Goal: Task Accomplishment & Management: Complete application form

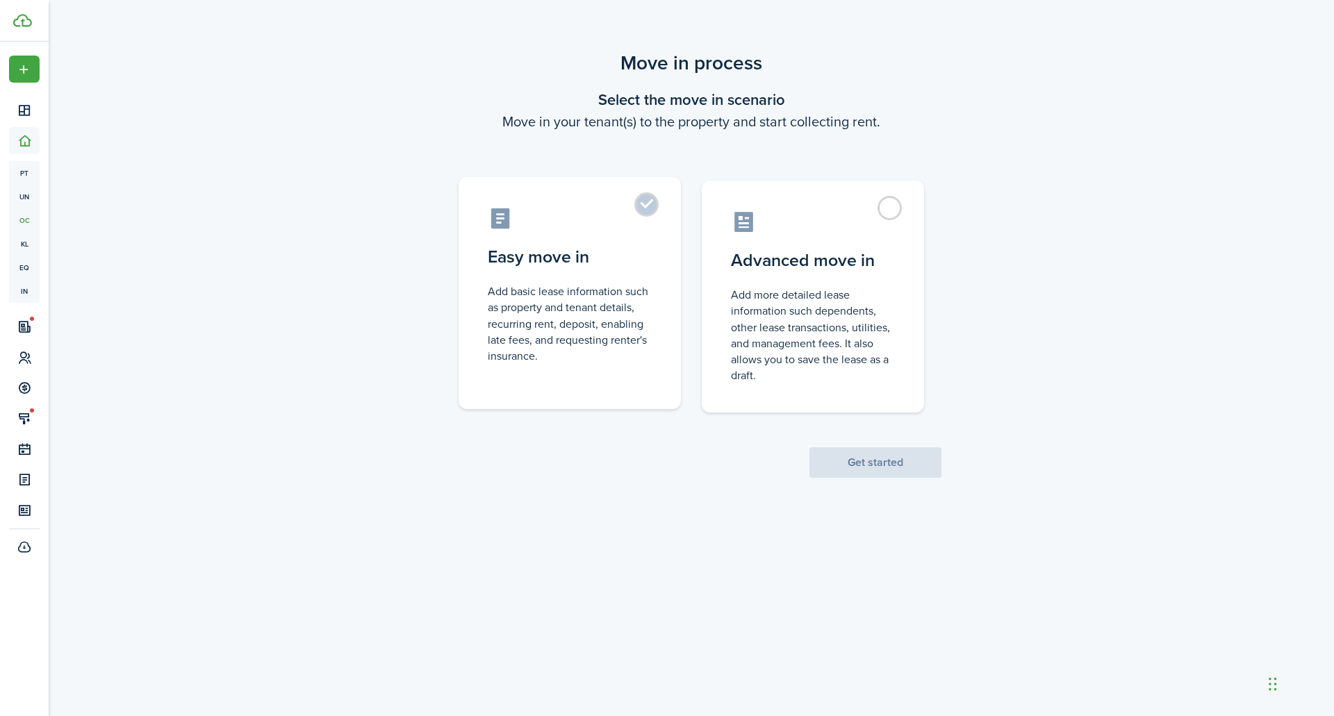
click at [644, 341] on control-radio-card-description "Add basic lease information such as property and tenant details, recurring rent…" at bounding box center [570, 323] width 164 height 81
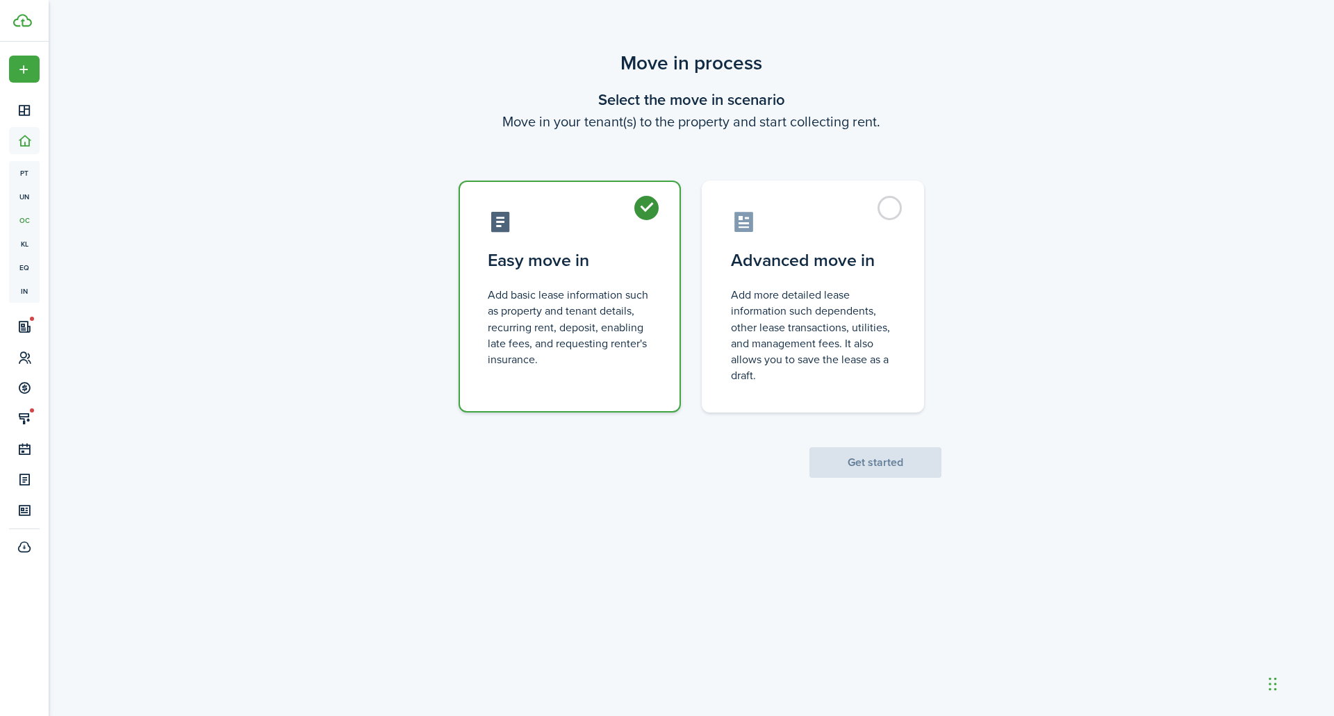
radio input "true"
click at [855, 464] on button "Get started" at bounding box center [875, 462] width 132 height 31
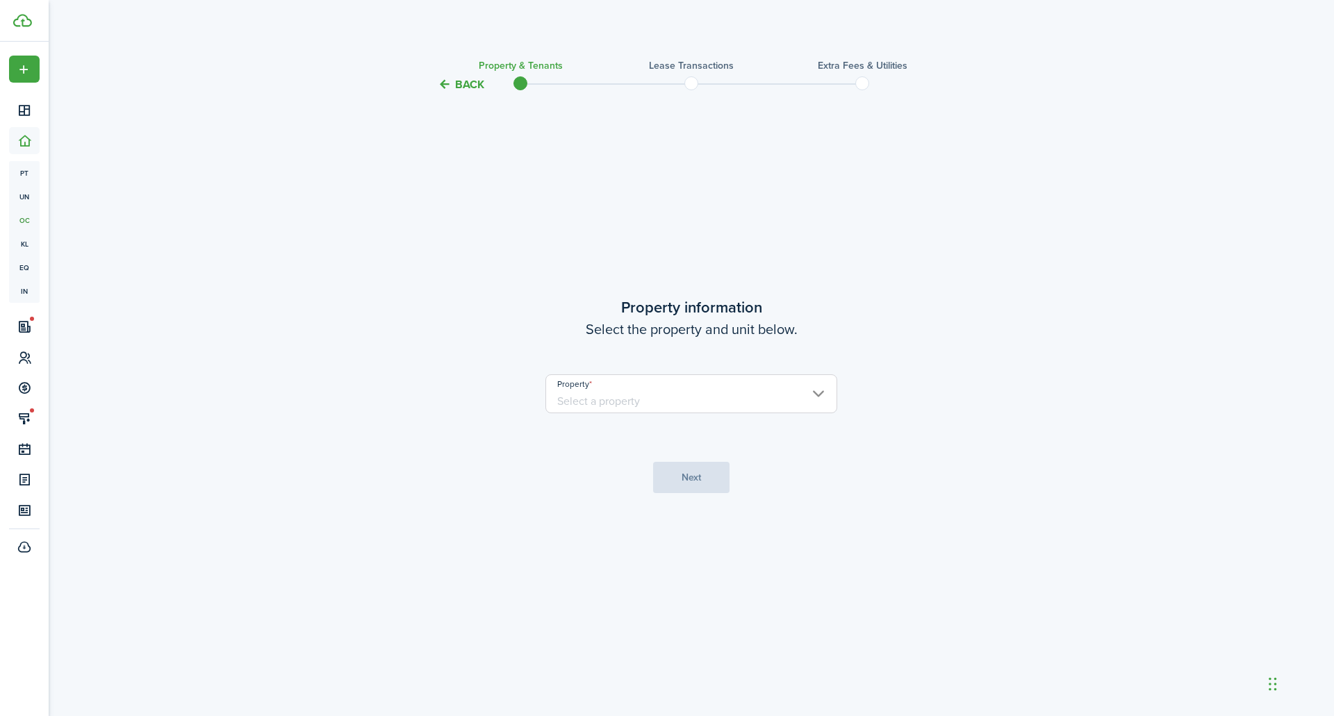
click at [751, 386] on input "Property" at bounding box center [691, 394] width 292 height 39
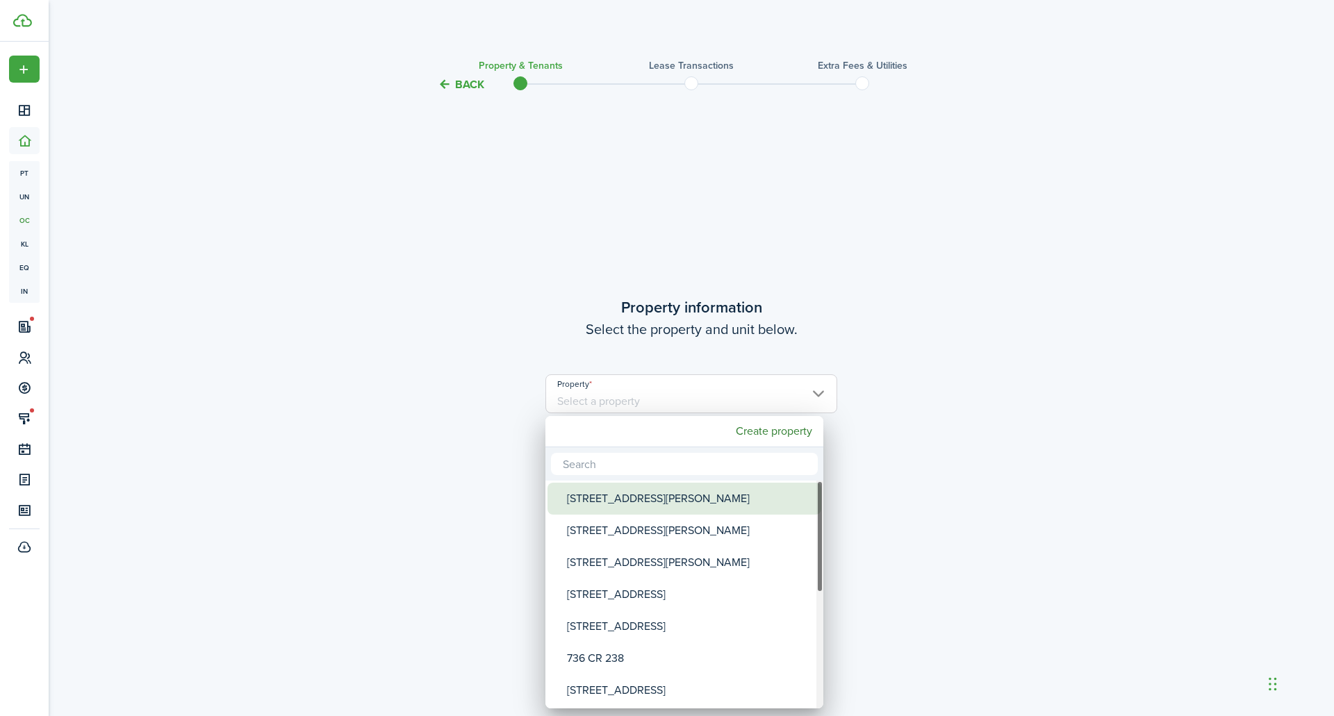
click at [671, 508] on div "[STREET_ADDRESS][PERSON_NAME]" at bounding box center [690, 499] width 246 height 32
type input "[STREET_ADDRESS][PERSON_NAME]"
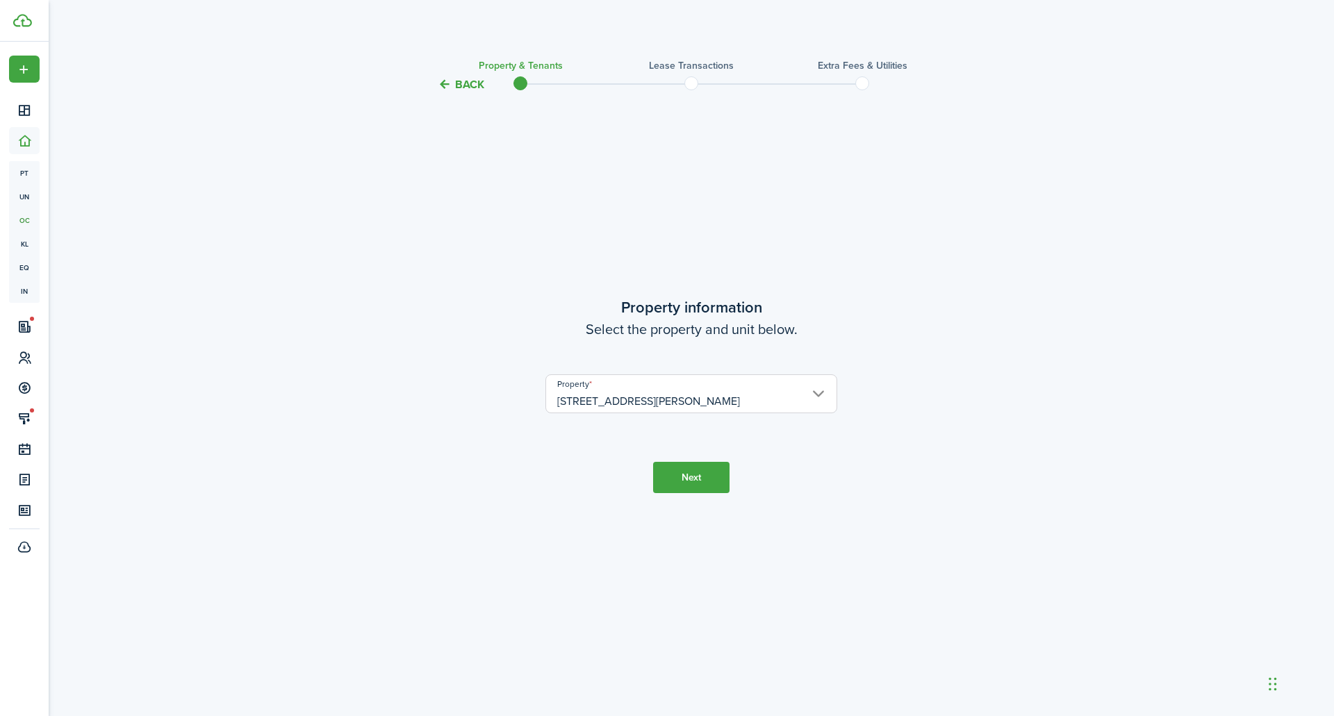
click at [684, 488] on button "Next" at bounding box center [691, 477] width 76 height 31
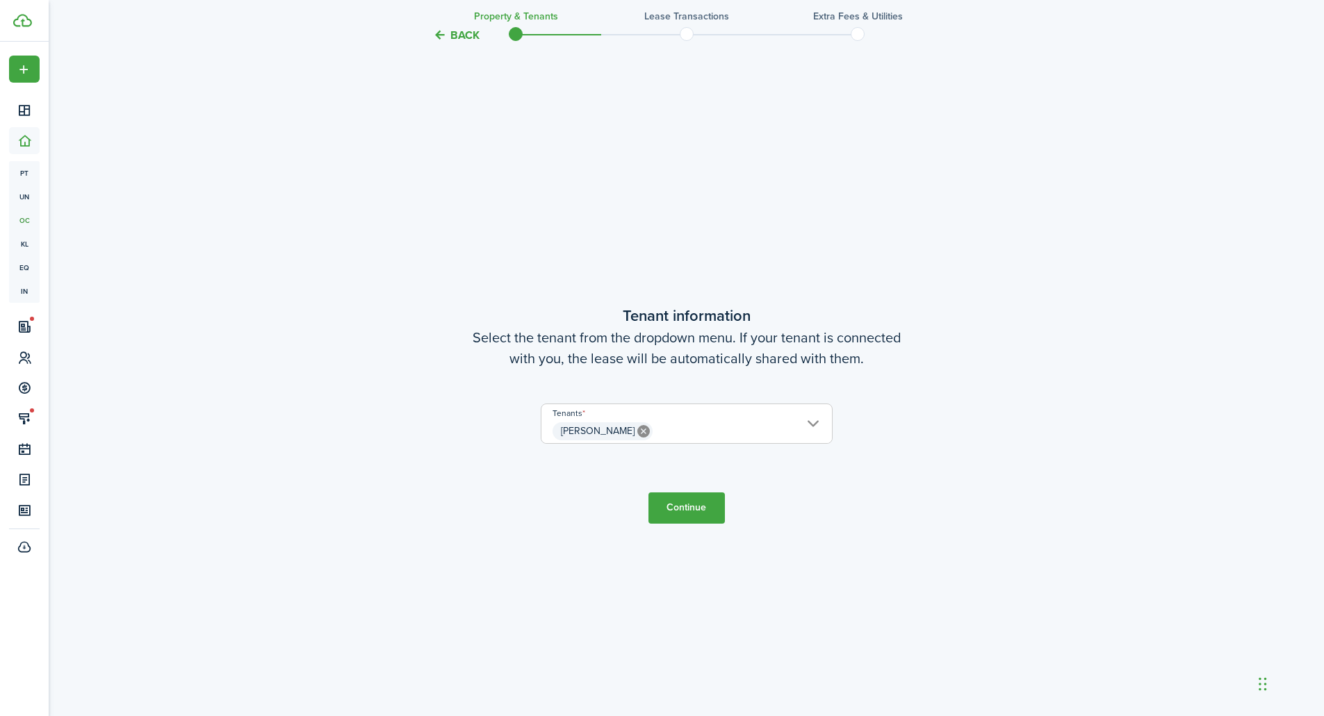
scroll to position [623, 0]
click at [680, 504] on button "Continue" at bounding box center [686, 507] width 76 height 31
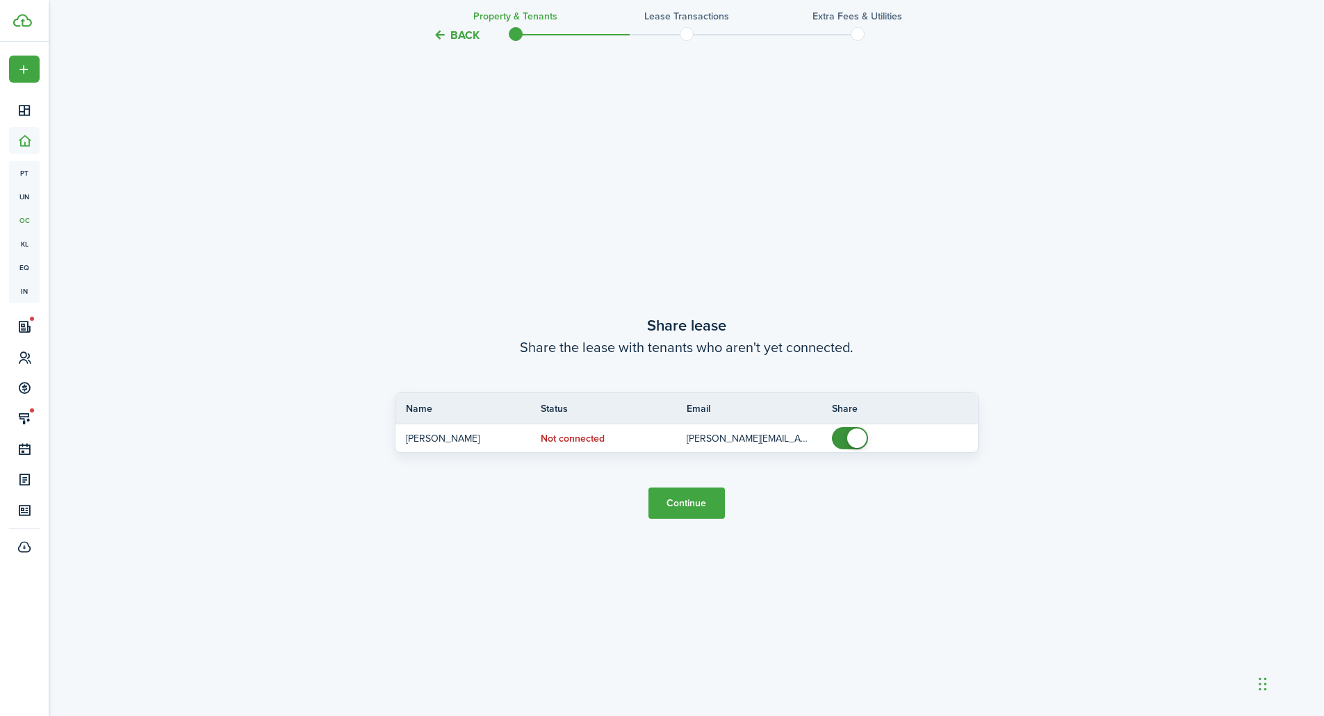
scroll to position [1340, 0]
click at [687, 500] on button "Continue" at bounding box center [686, 499] width 76 height 31
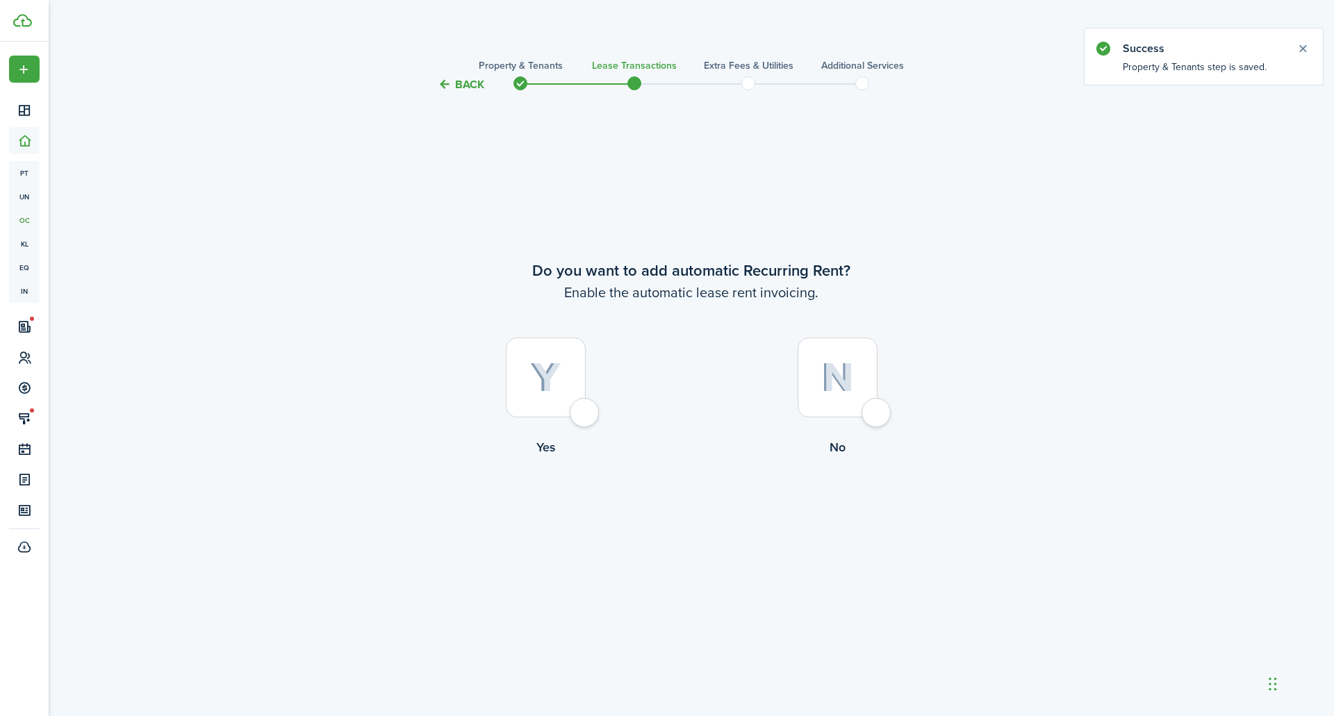
click at [591, 429] on label "Yes" at bounding box center [546, 401] width 292 height 126
radio input "true"
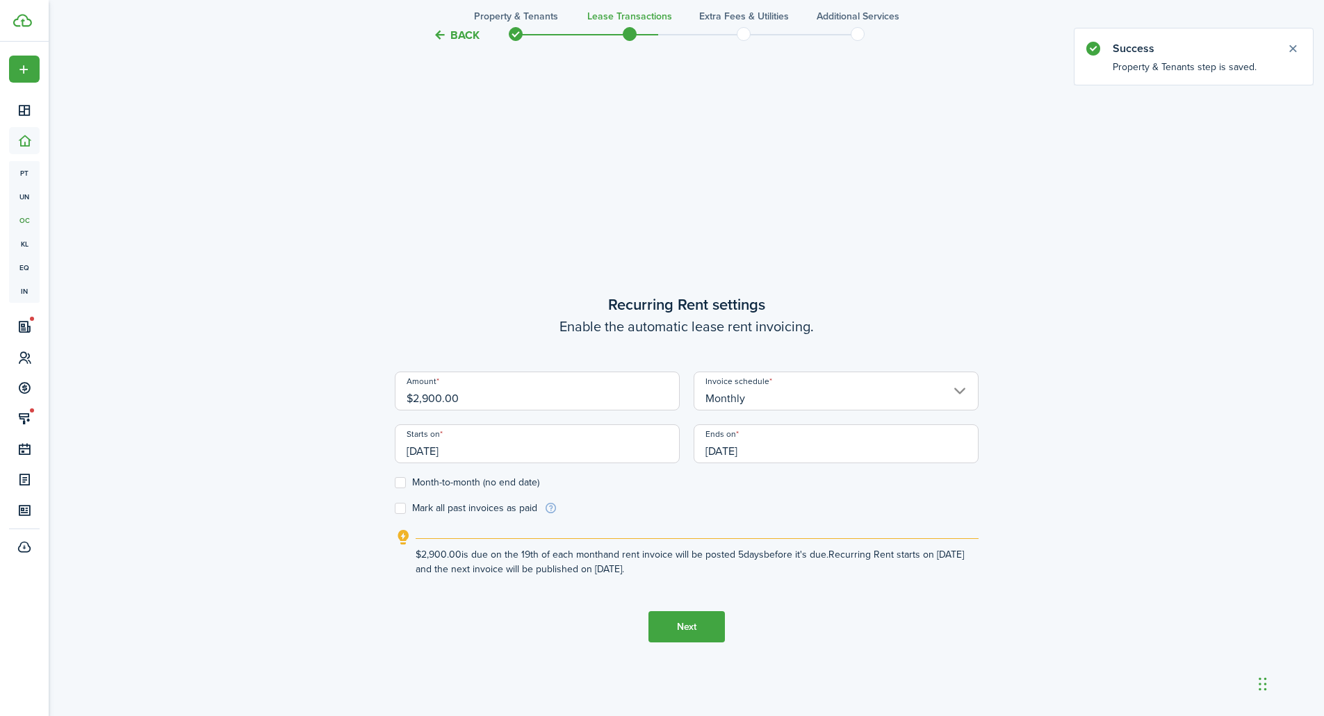
scroll to position [623, 0]
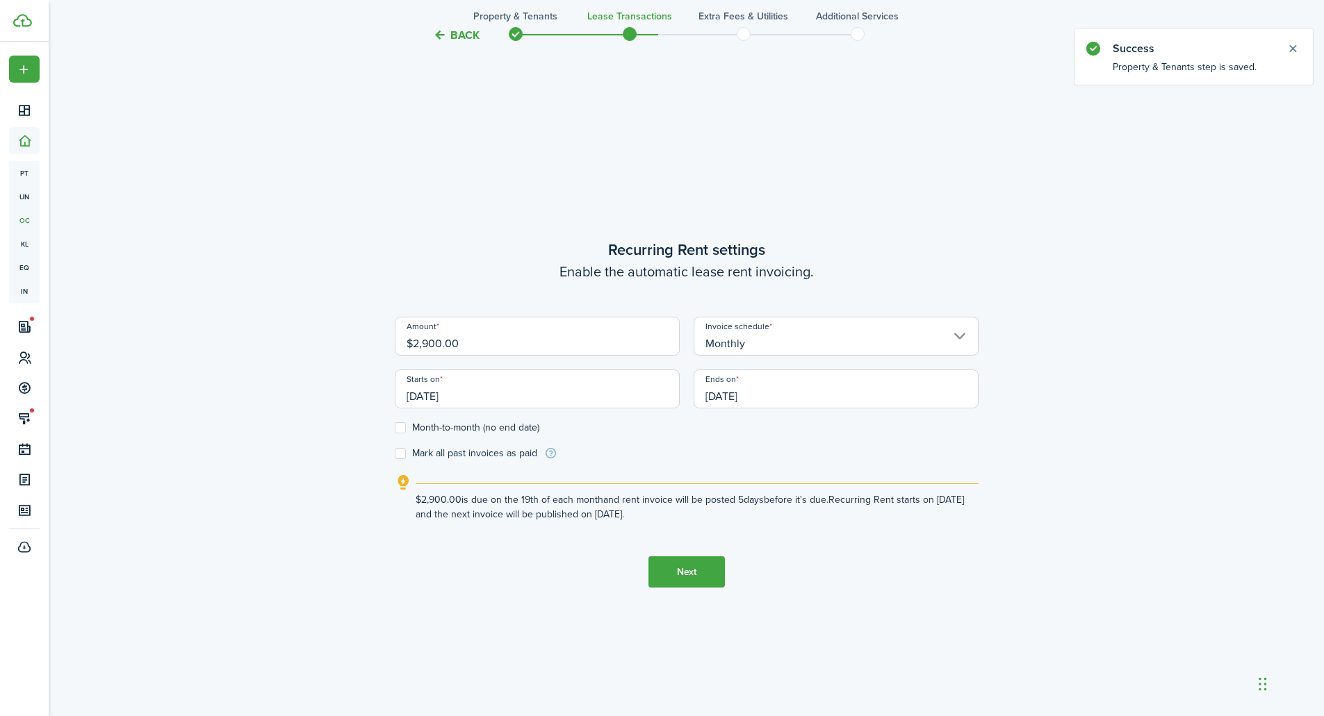
click at [441, 342] on input "$2,900.00" at bounding box center [537, 336] width 285 height 39
click at [479, 388] on input "[DATE]" at bounding box center [537, 389] width 285 height 39
type input "$2,925.00"
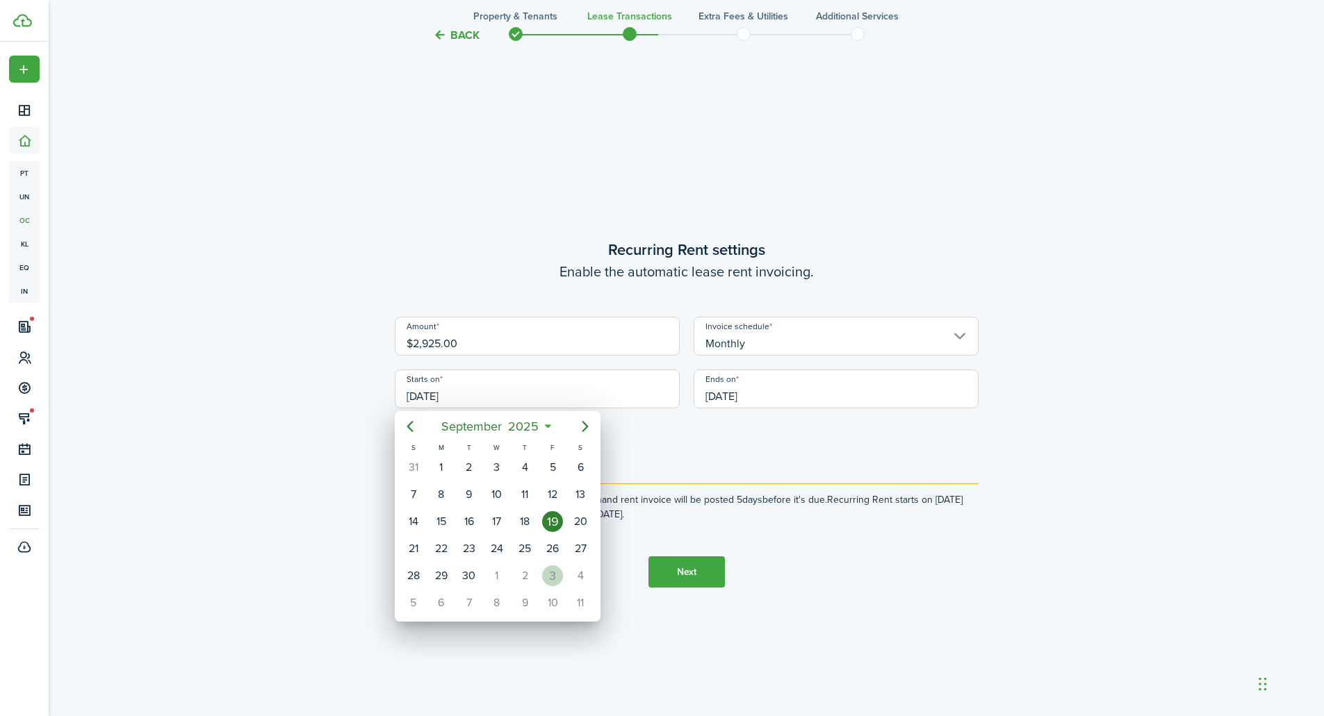
click at [545, 575] on div "3" at bounding box center [552, 576] width 21 height 21
type input "[DATE]"
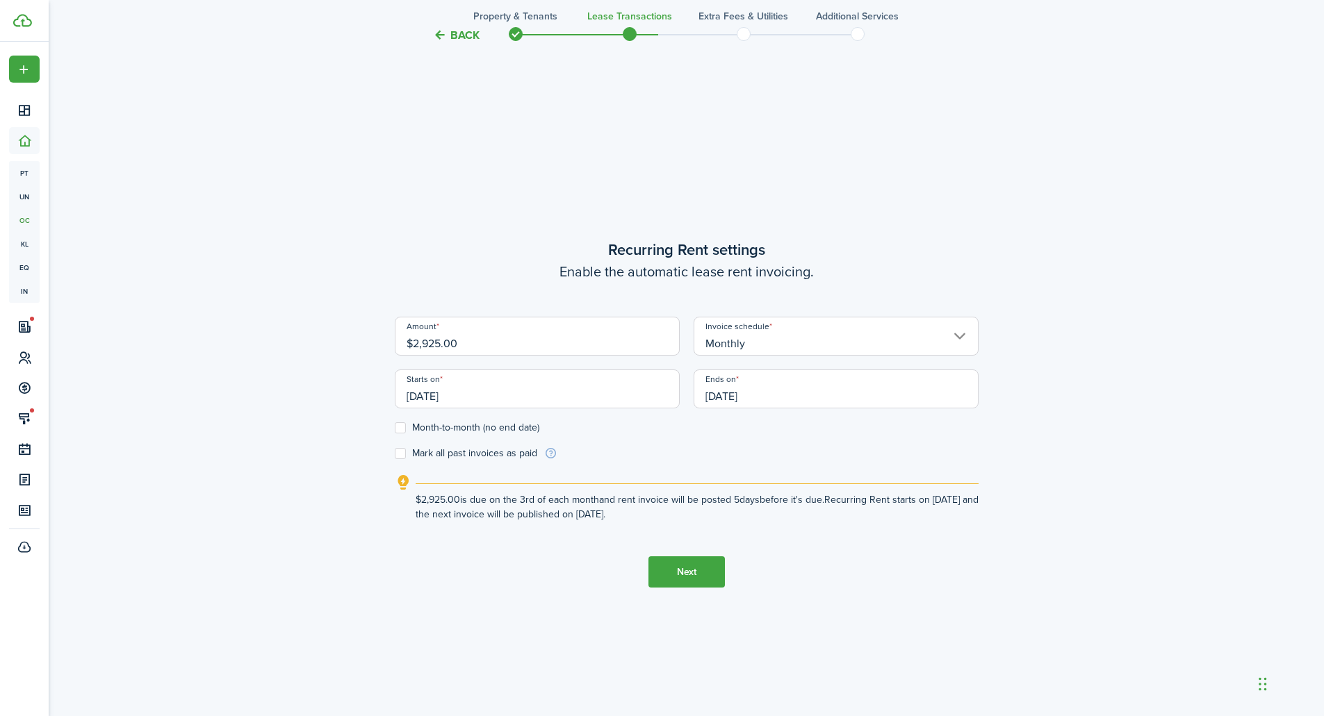
scroll to position [0, 0]
click at [739, 388] on input "[DATE]" at bounding box center [835, 389] width 285 height 39
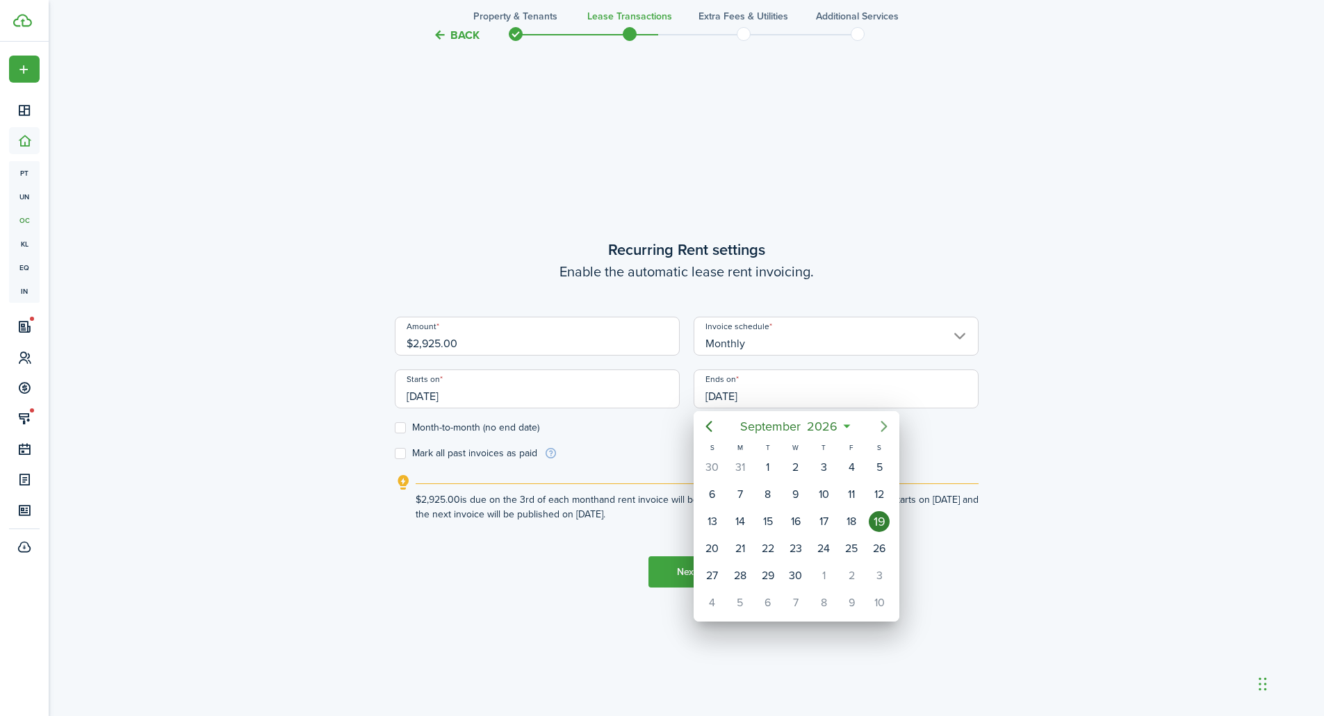
click at [885, 429] on icon "Next page" at bounding box center [884, 426] width 17 height 17
click at [873, 582] on div "31" at bounding box center [879, 576] width 21 height 21
type input "[DATE]"
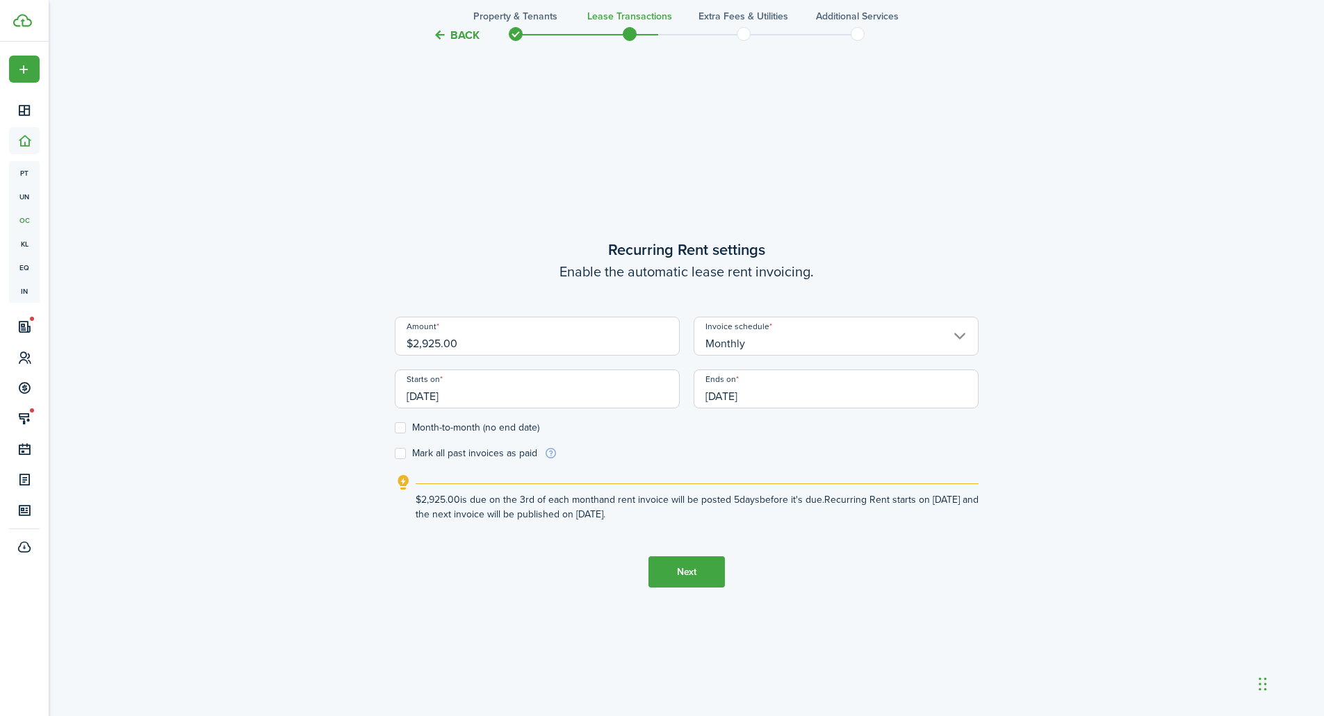
click at [691, 577] on button "Next" at bounding box center [686, 572] width 76 height 31
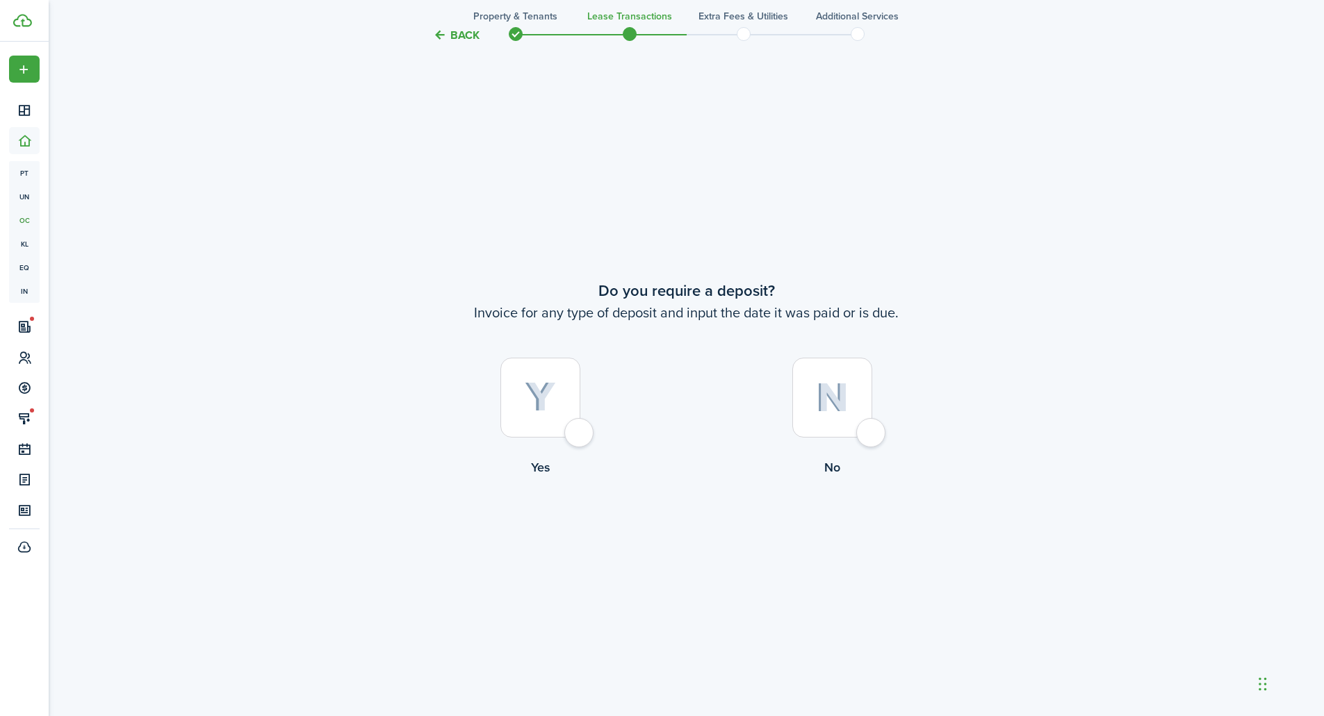
scroll to position [1340, 0]
click at [580, 425] on div at bounding box center [540, 396] width 80 height 80
radio input "true"
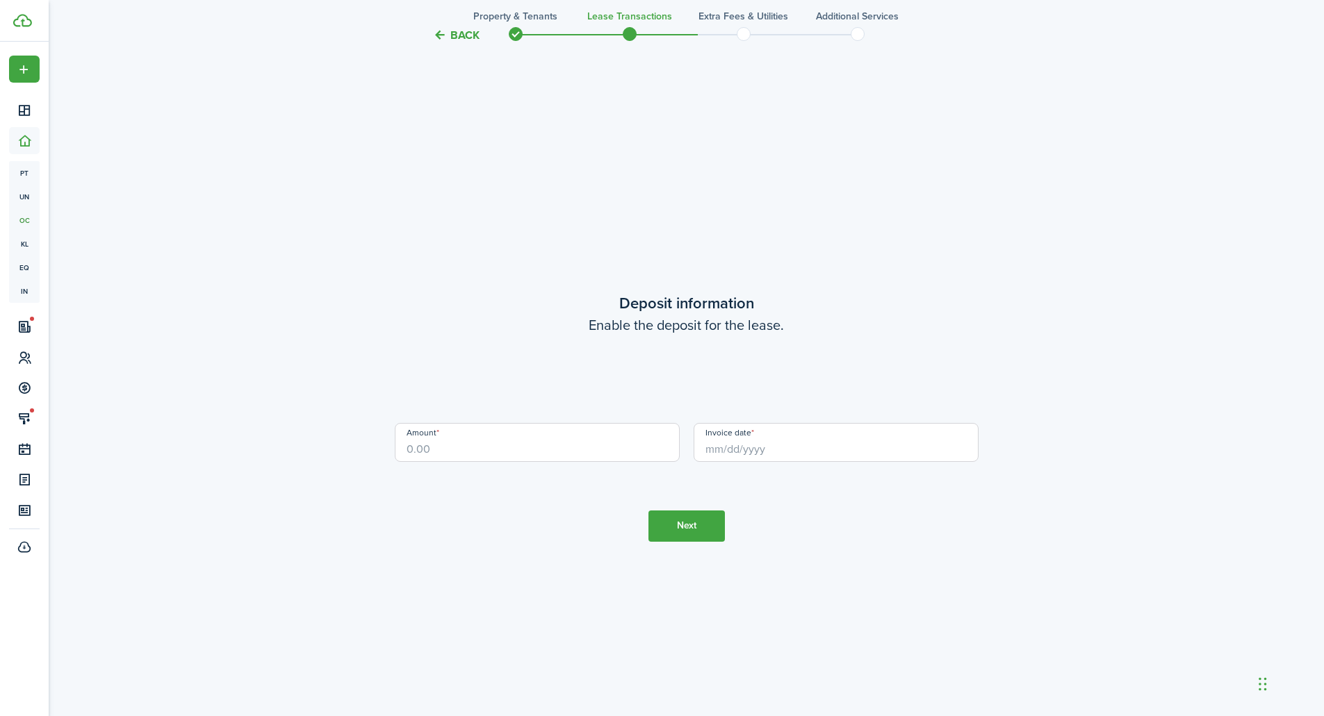
scroll to position [2056, 0]
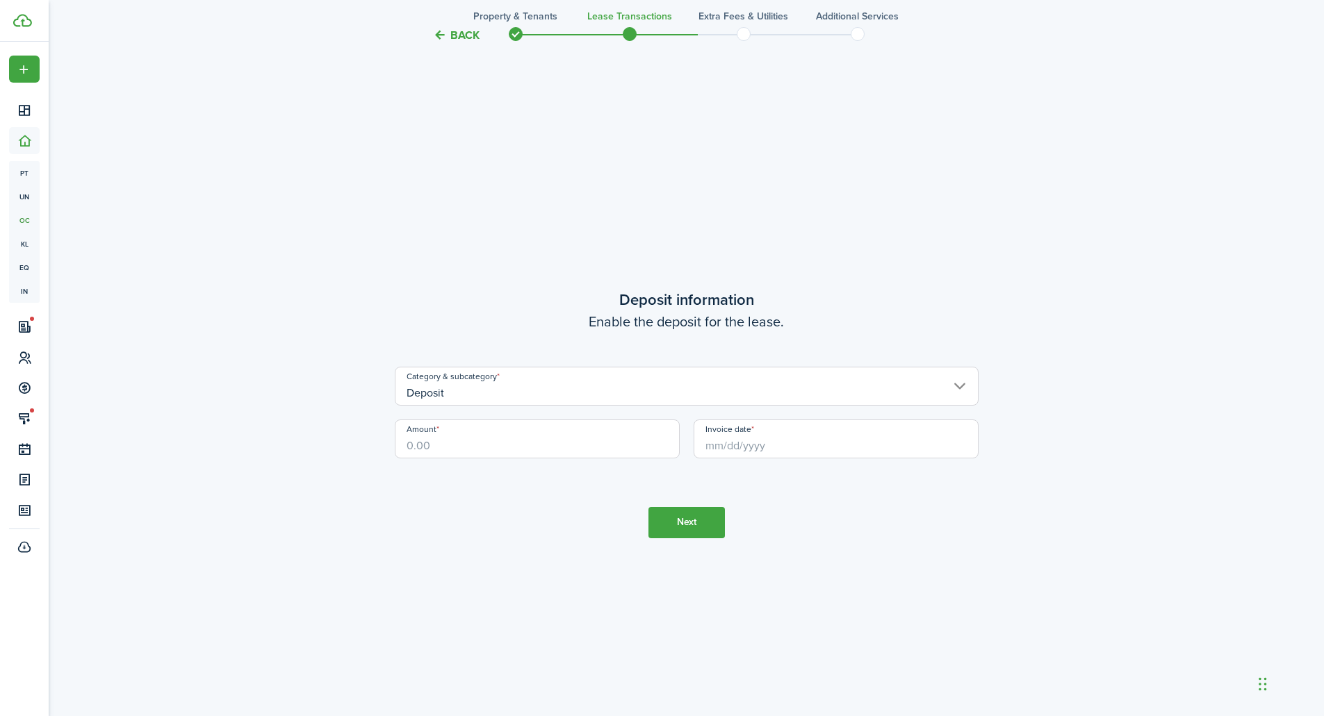
click at [593, 434] on input "Amount" at bounding box center [537, 439] width 285 height 39
click at [737, 449] on input "Invoice date" at bounding box center [835, 439] width 285 height 39
type input "$2,925.00"
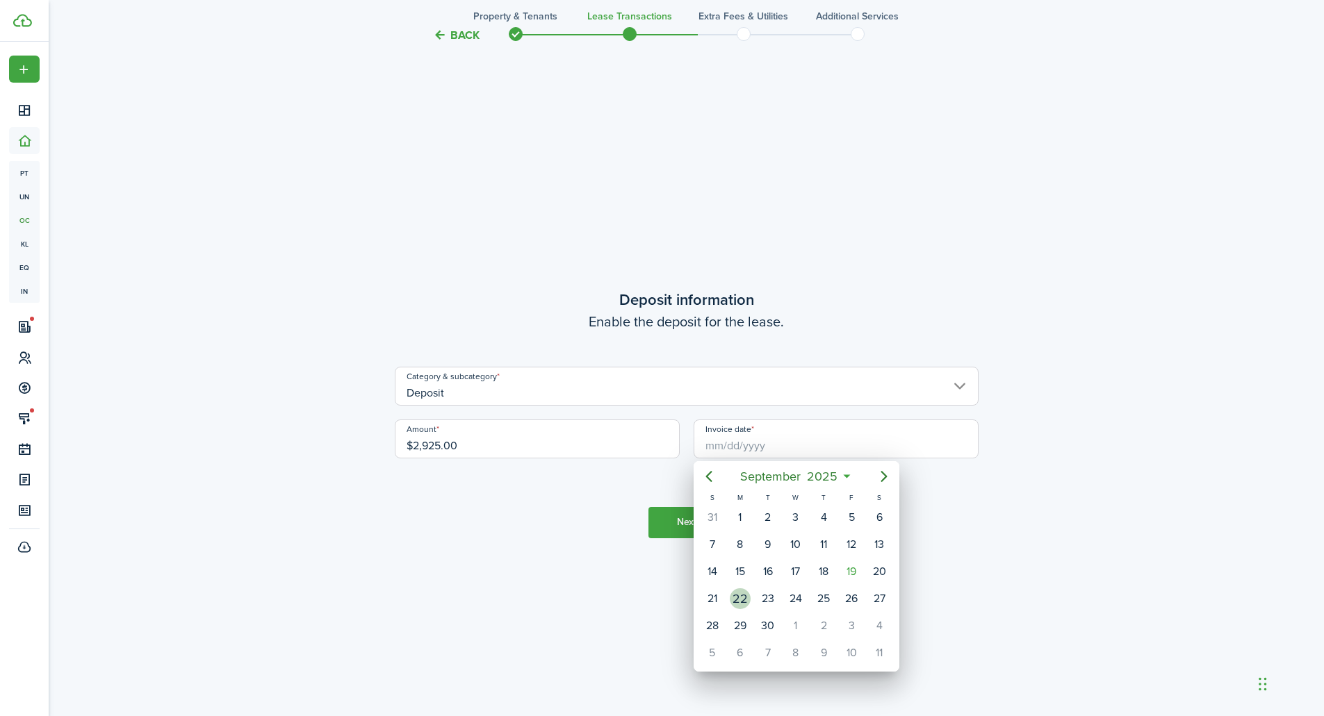
click at [741, 596] on div "22" at bounding box center [740, 599] width 21 height 21
type input "[DATE]"
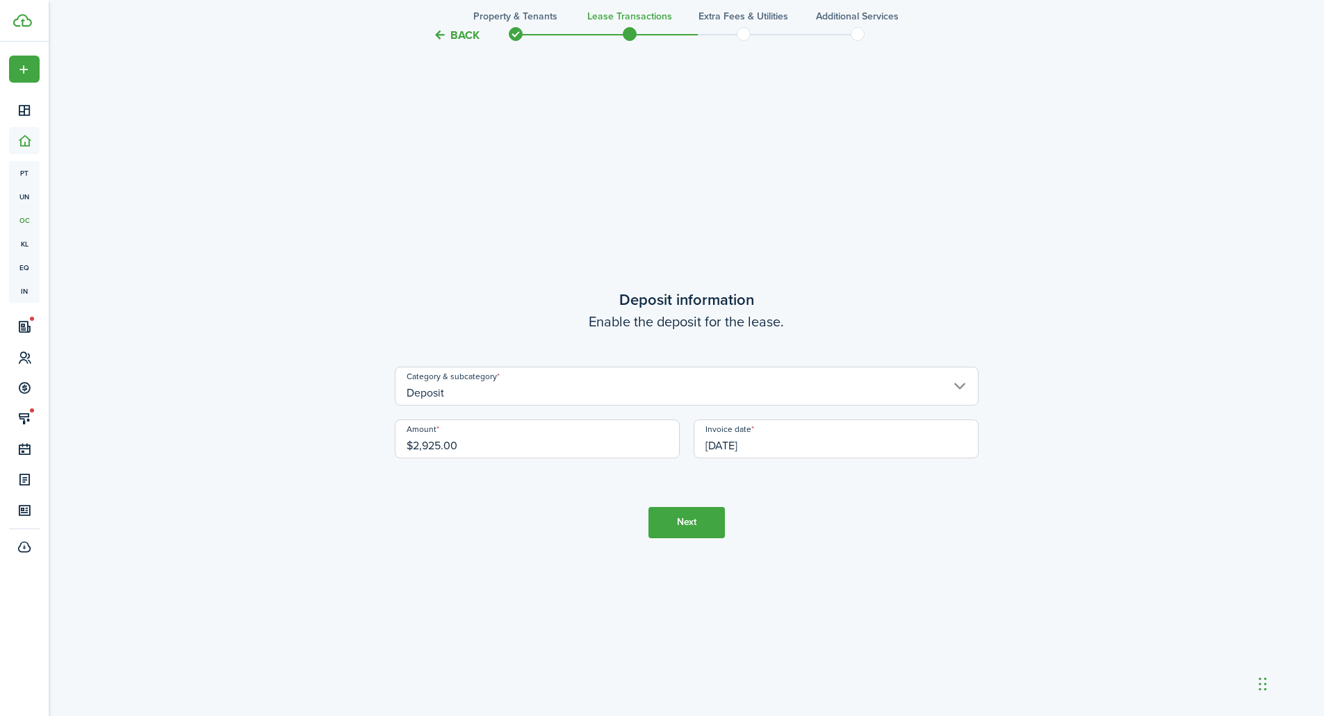
click at [682, 527] on button "Next" at bounding box center [686, 522] width 76 height 31
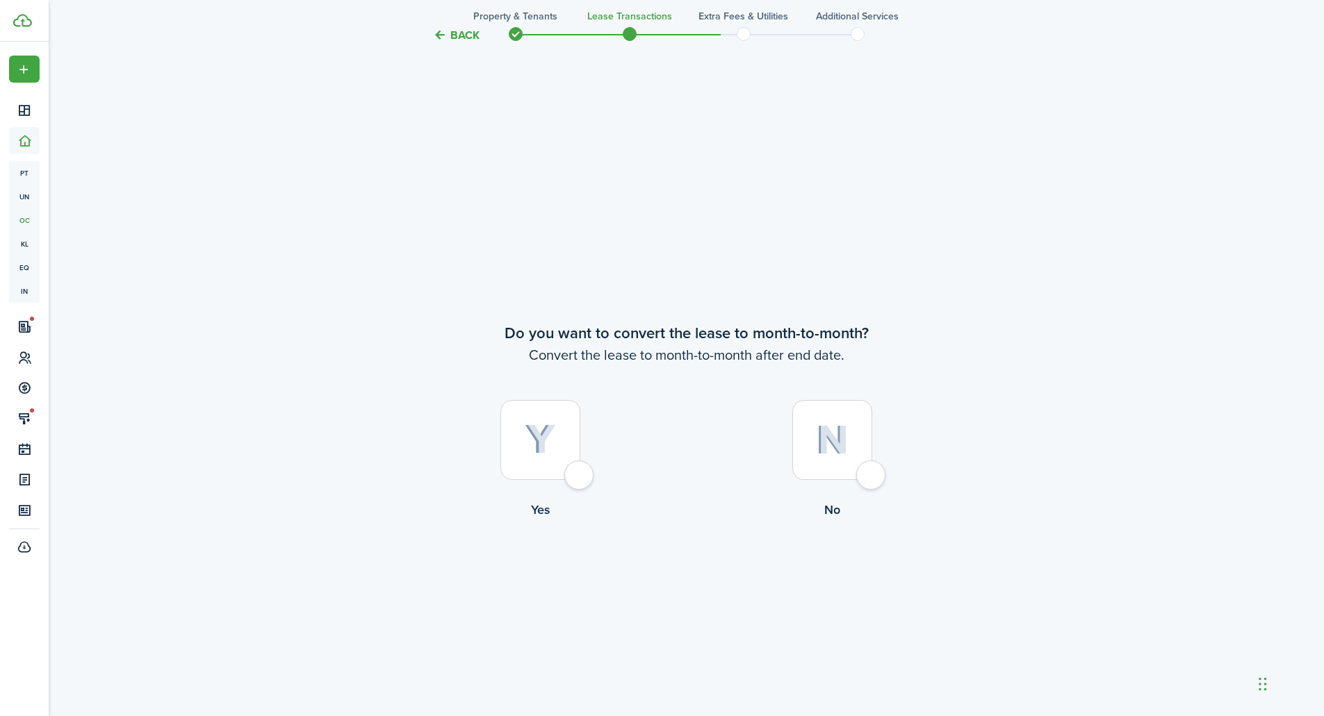
scroll to position [2772, 0]
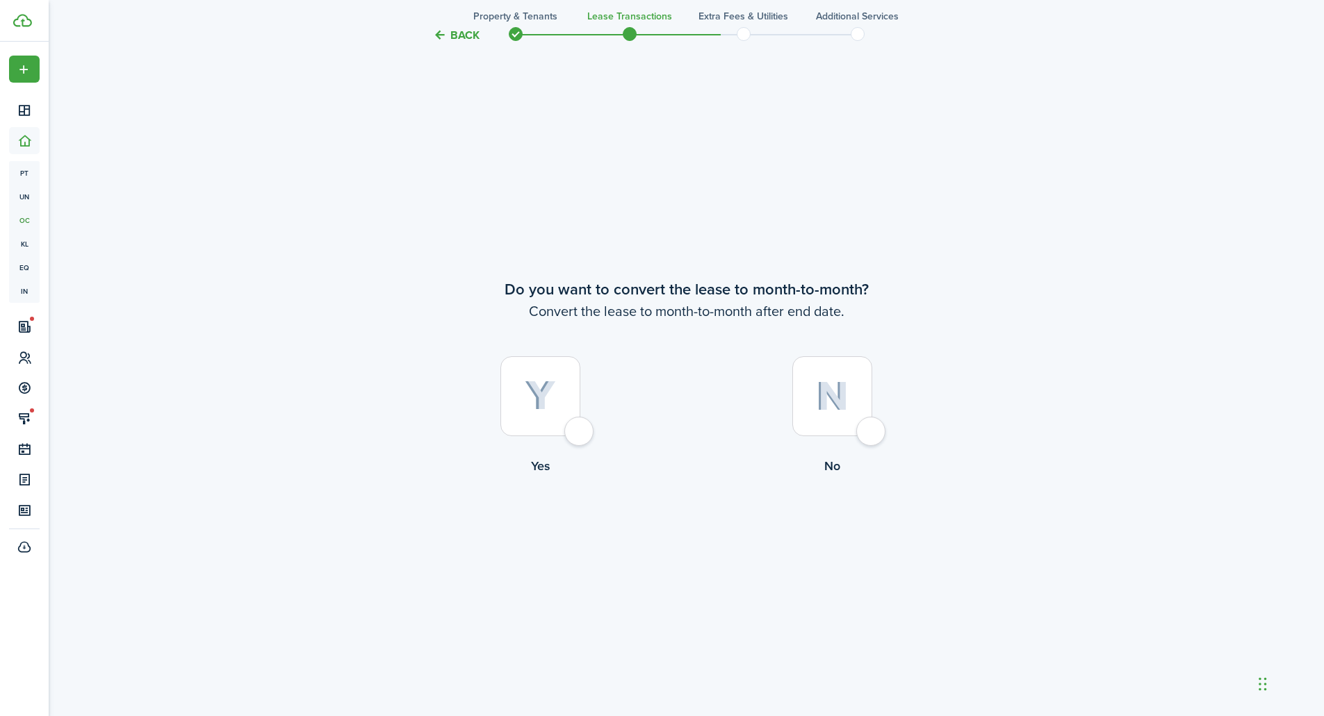
click at [578, 430] on div at bounding box center [540, 396] width 80 height 80
radio input "true"
click at [690, 540] on button "Continue" at bounding box center [686, 532] width 76 height 31
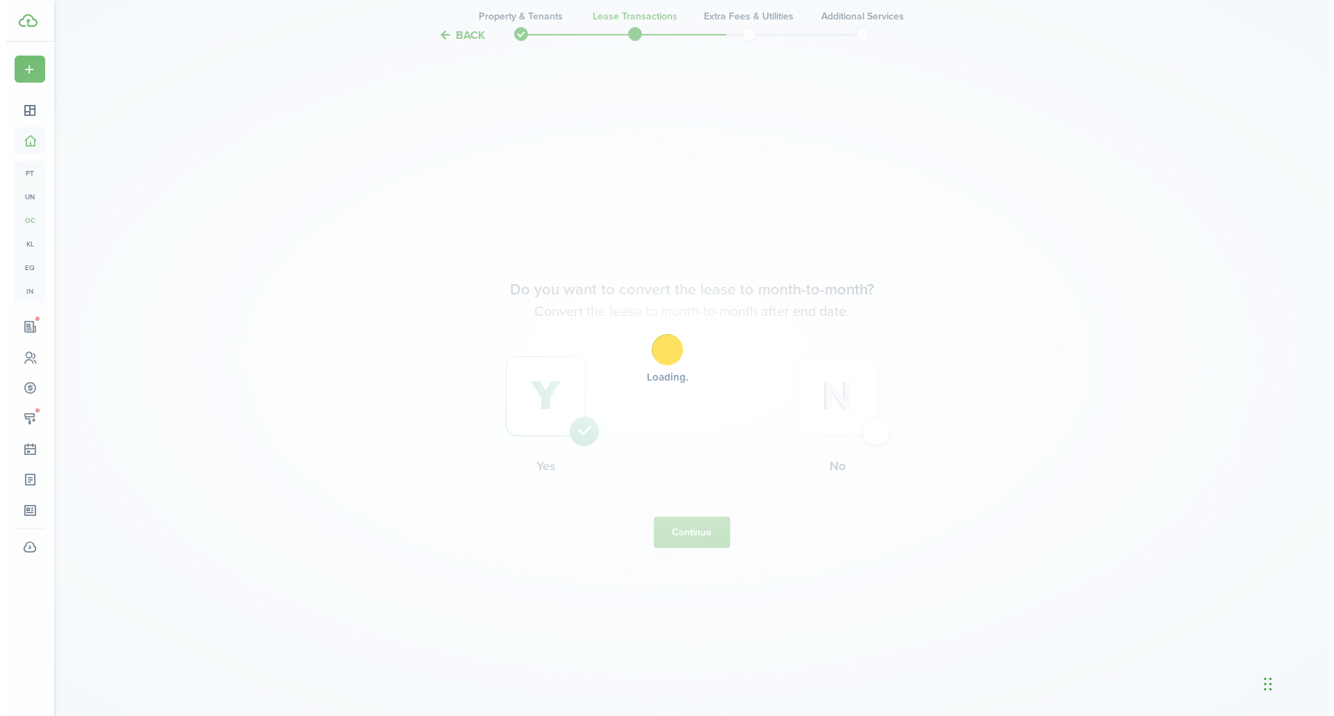
scroll to position [0, 0]
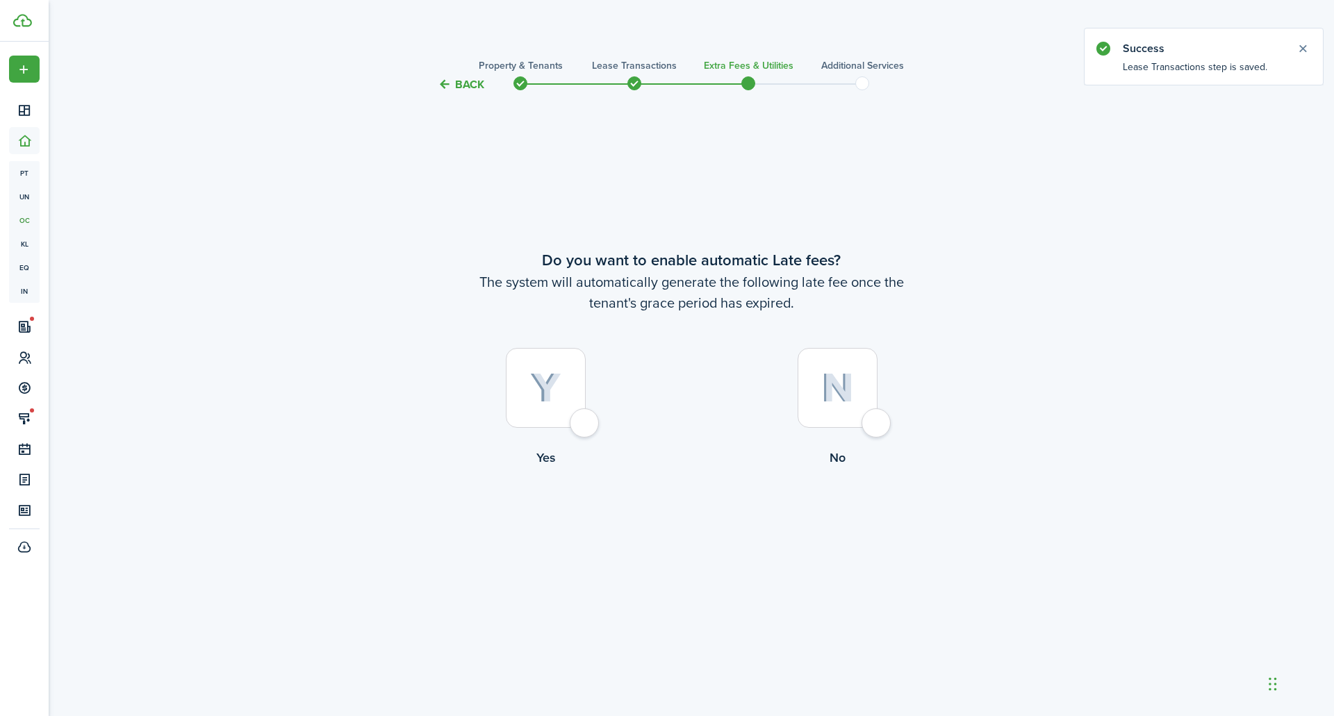
click at [878, 422] on div at bounding box center [838, 388] width 80 height 80
radio input "true"
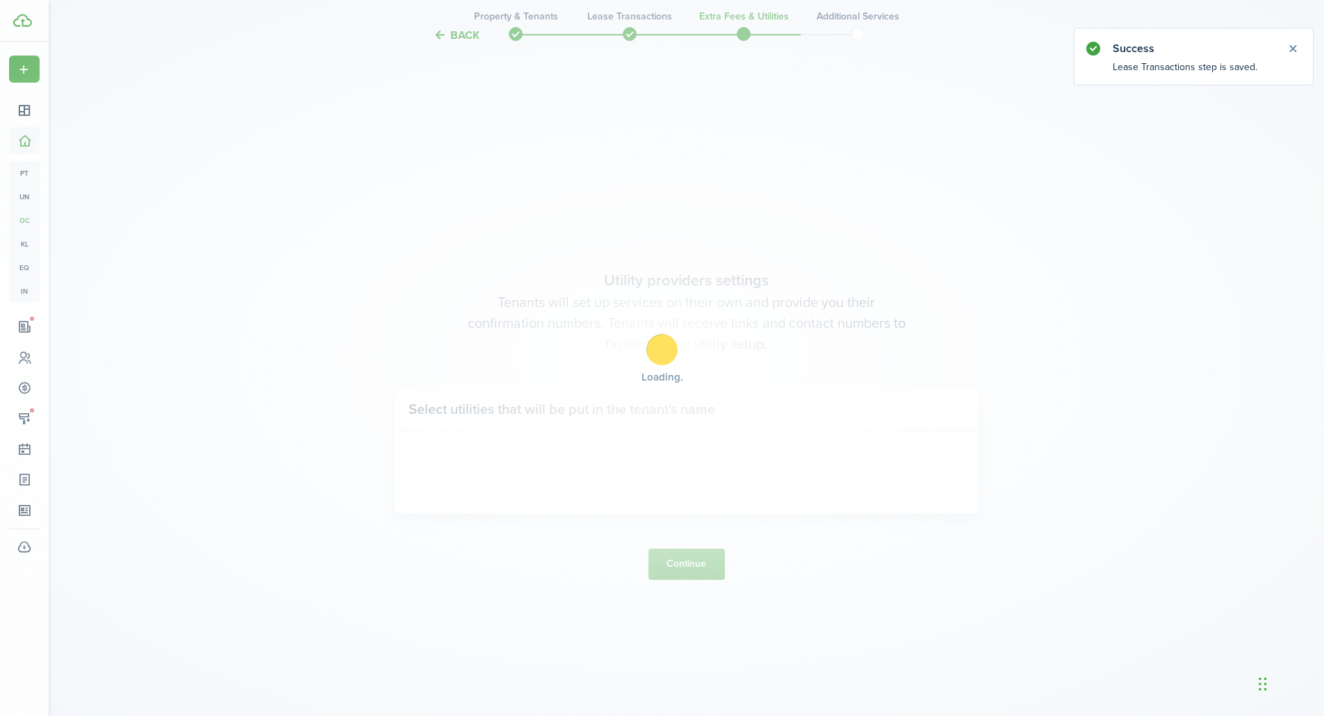
scroll to position [623, 0]
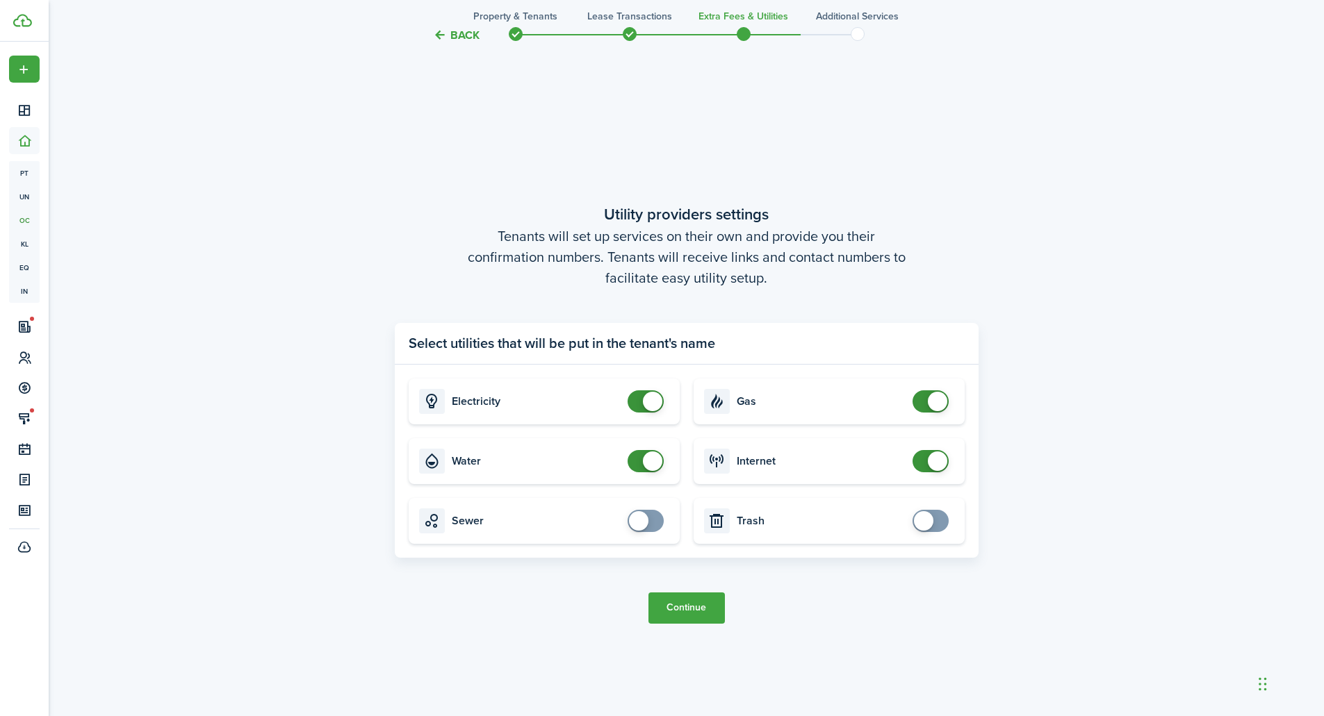
checkbox input "true"
click at [646, 515] on span at bounding box center [638, 520] width 19 height 19
click at [926, 536] on card "Trash" at bounding box center [828, 521] width 271 height 46
checkbox input "true"
click at [924, 523] on span at bounding box center [923, 520] width 19 height 19
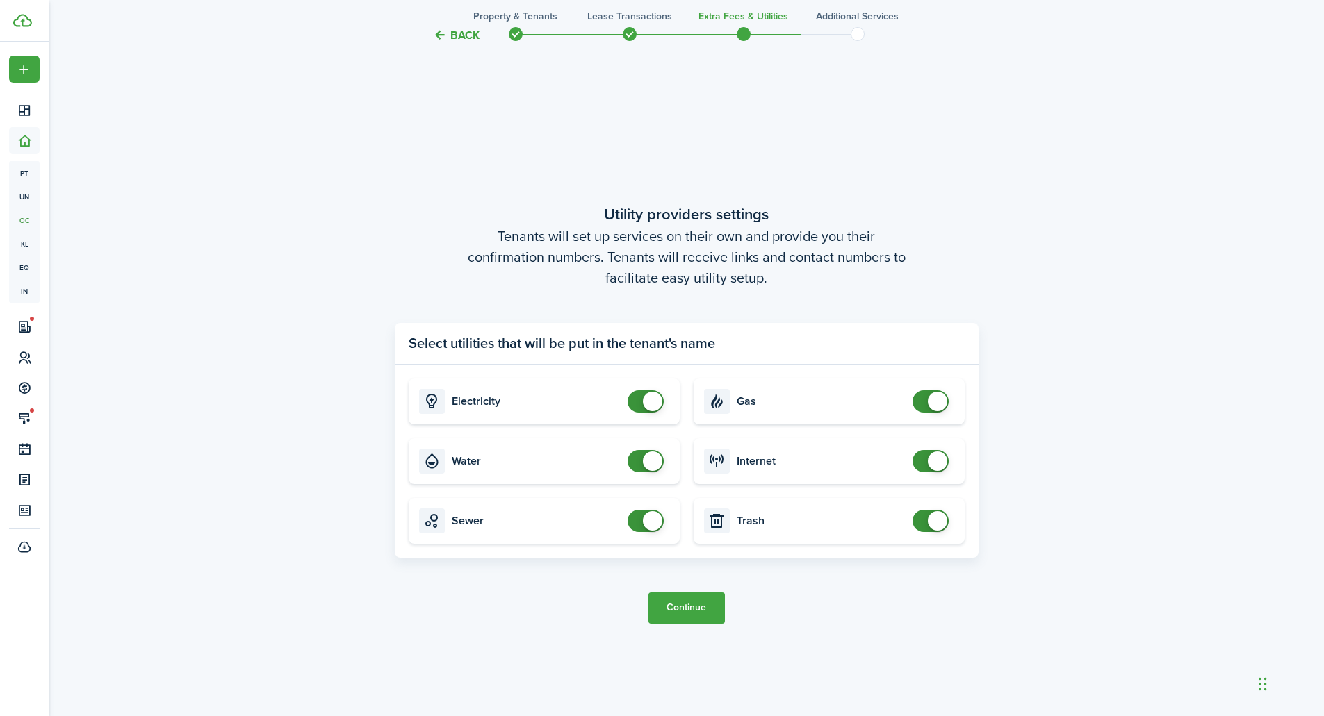
click at [676, 605] on button "Continue" at bounding box center [686, 608] width 76 height 31
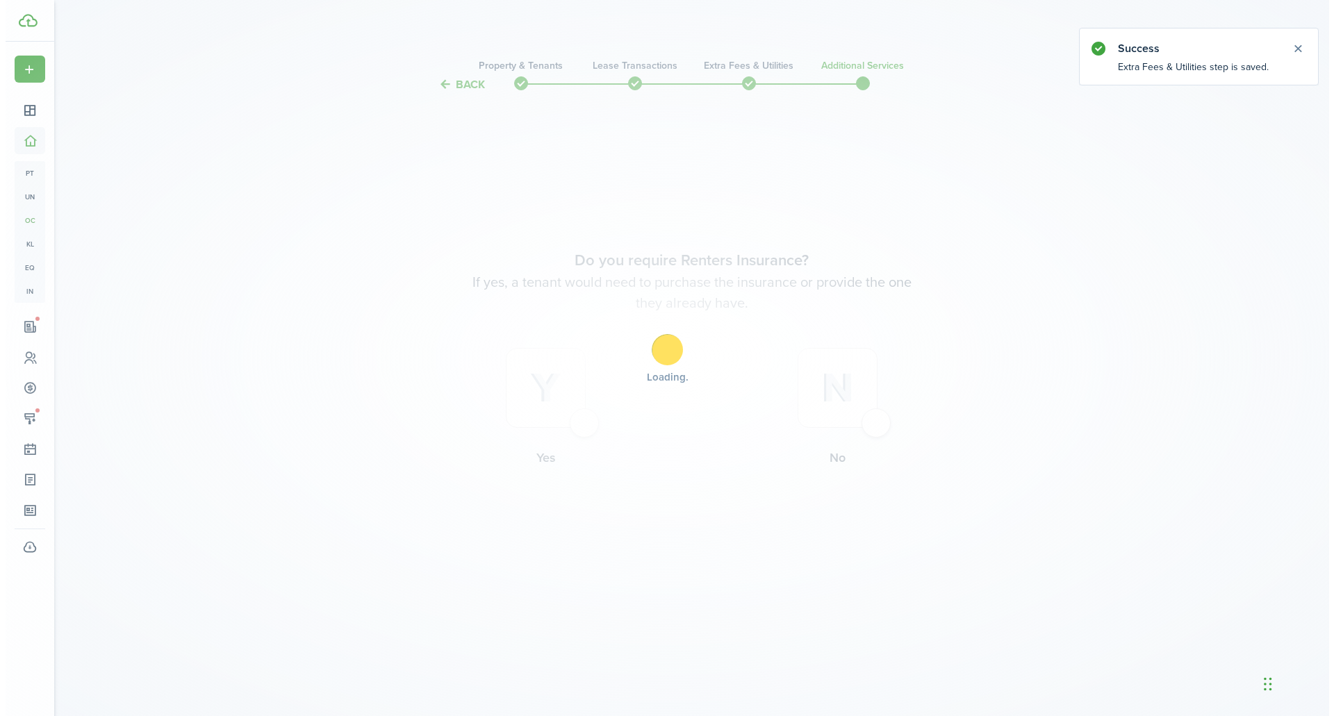
scroll to position [0, 0]
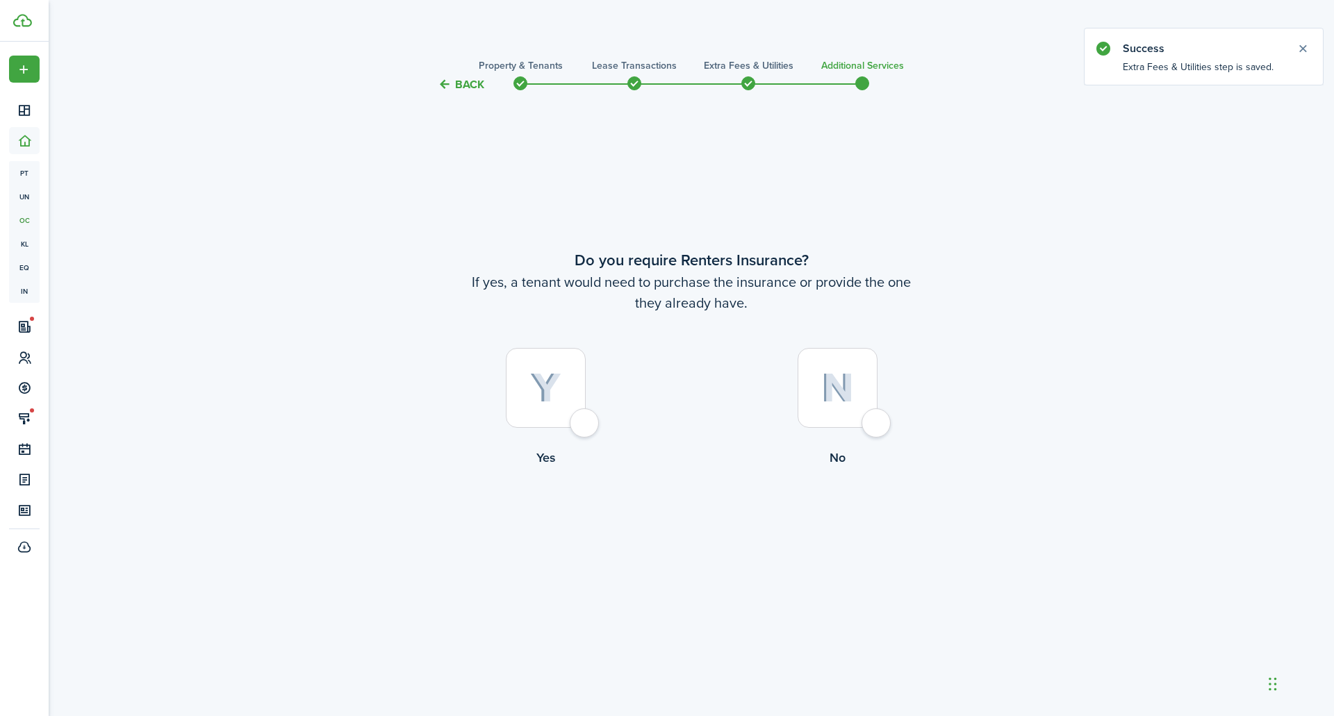
click at [586, 424] on div at bounding box center [546, 388] width 80 height 80
radio input "true"
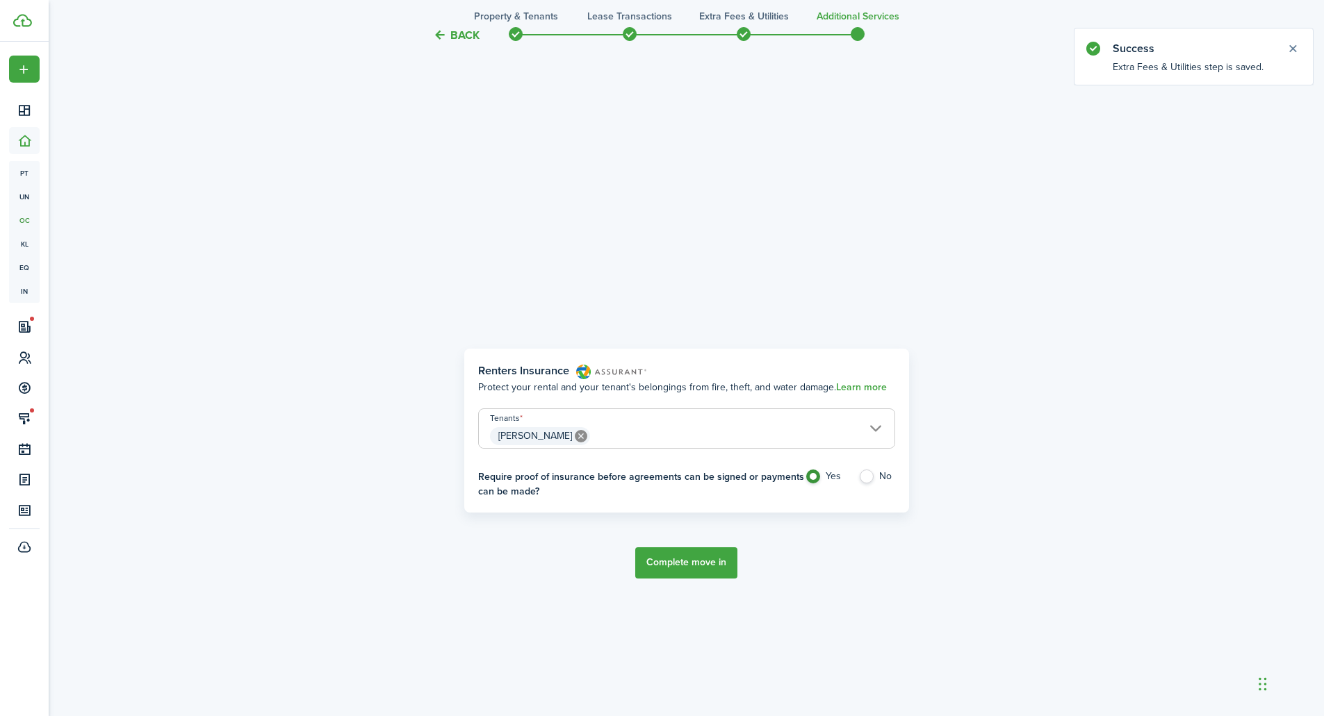
scroll to position [623, 0]
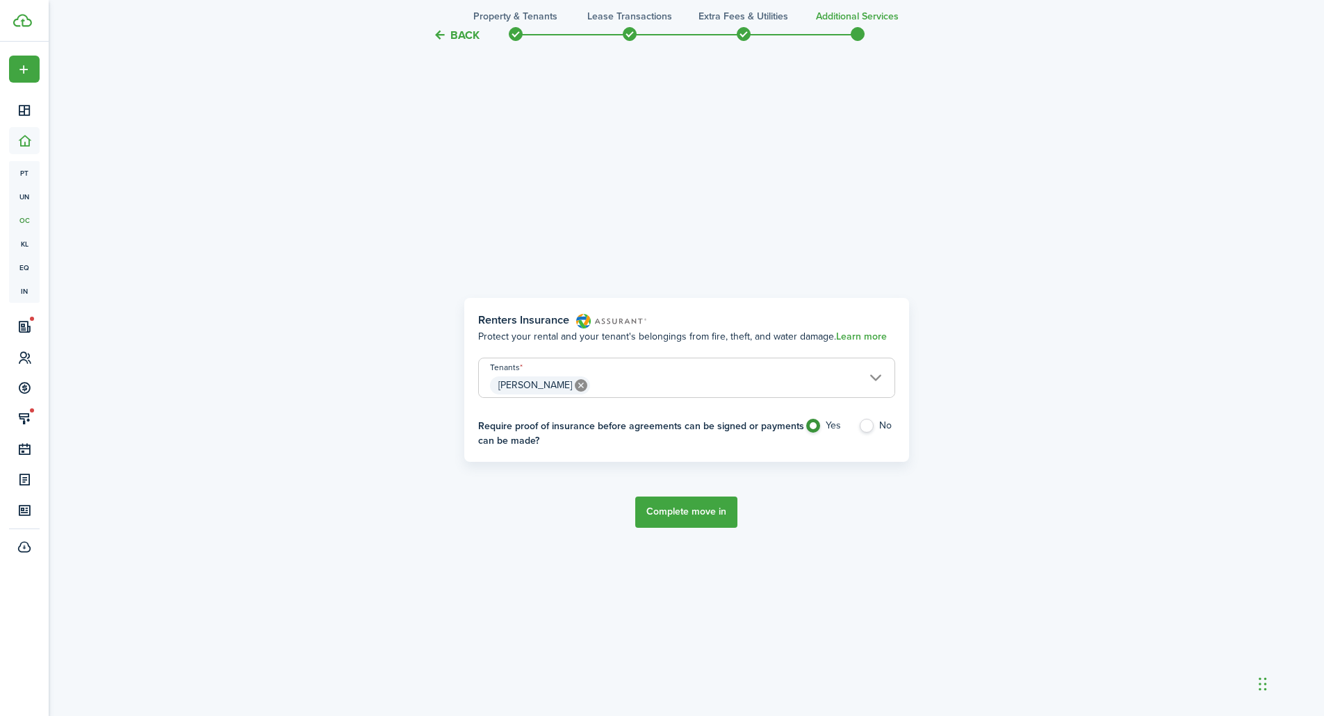
click at [869, 427] on label "No" at bounding box center [876, 429] width 37 height 21
radio input "false"
radio input "true"
click at [685, 514] on button "Complete move in" at bounding box center [686, 512] width 102 height 31
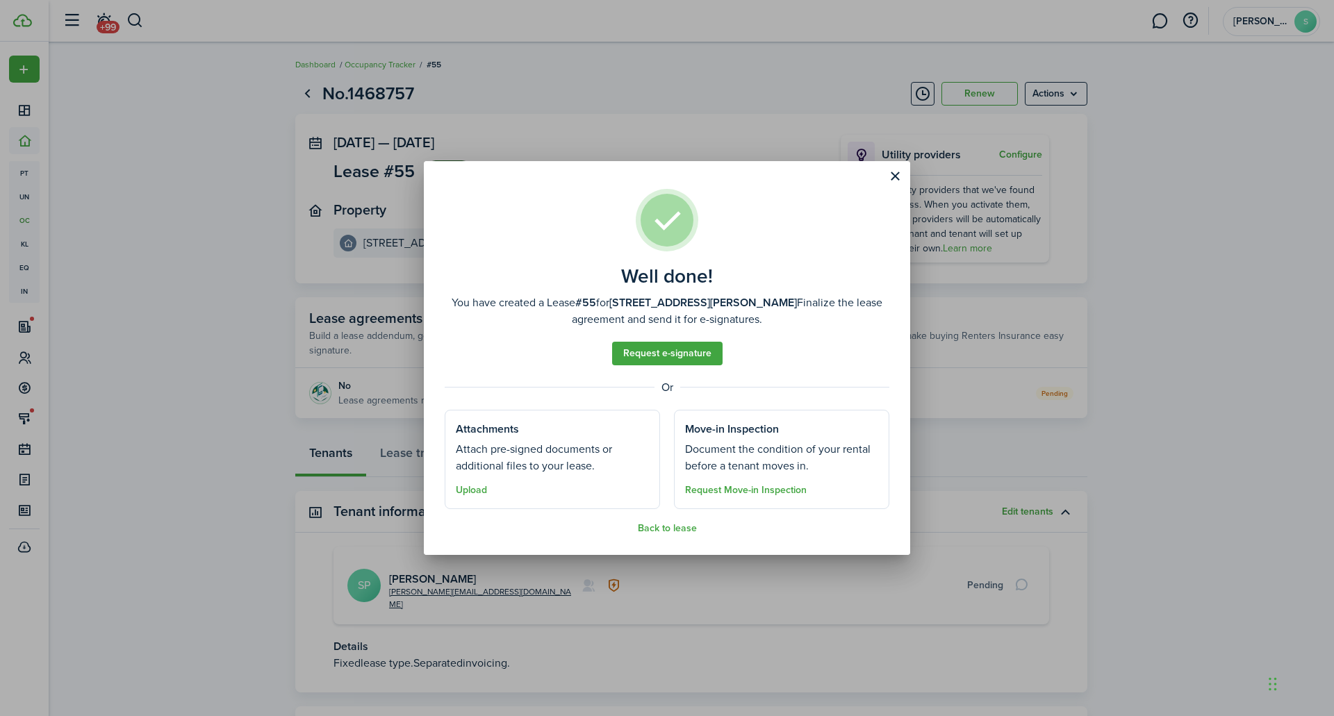
click at [626, 475] on well-done-section-description "Attach pre-signed documents or additional files to your lease." at bounding box center [552, 457] width 193 height 33
click at [474, 488] on button "Upload" at bounding box center [471, 490] width 31 height 11
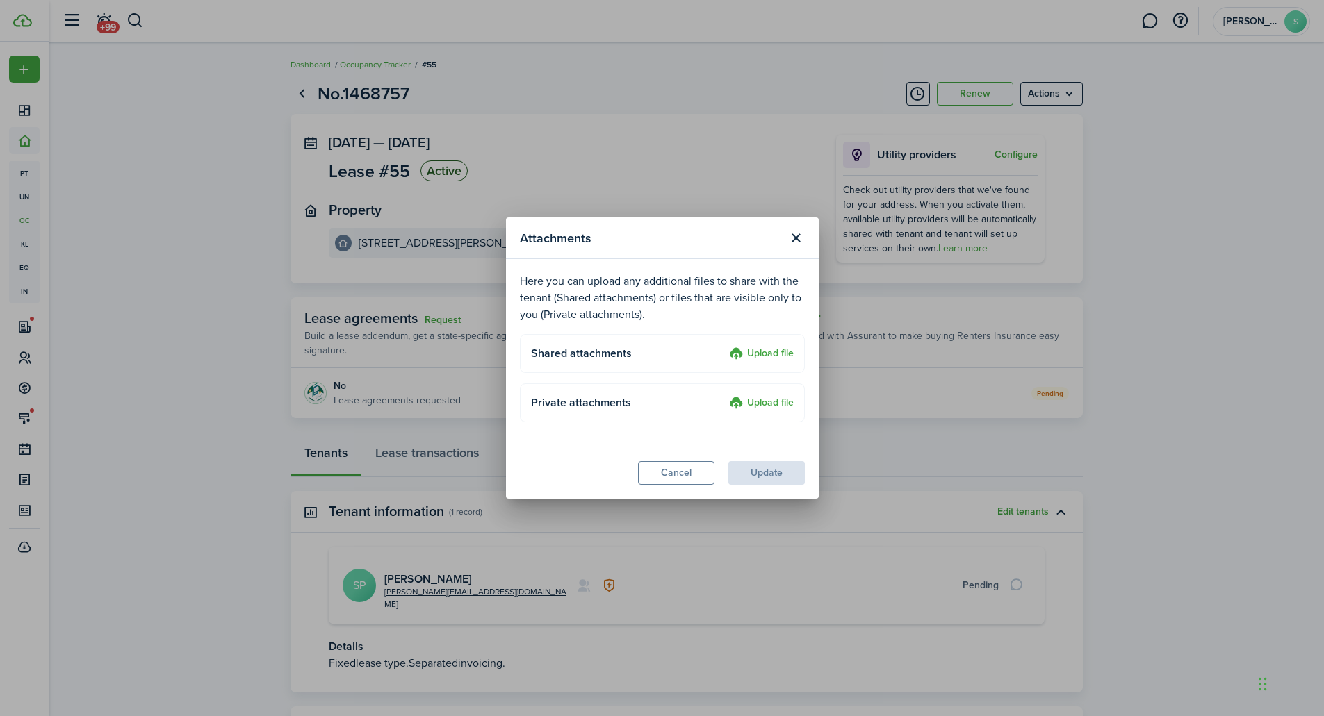
click at [770, 350] on label "Upload file" at bounding box center [761, 354] width 65 height 17
click at [724, 346] on input "Upload file" at bounding box center [724, 346] width 0 height 0
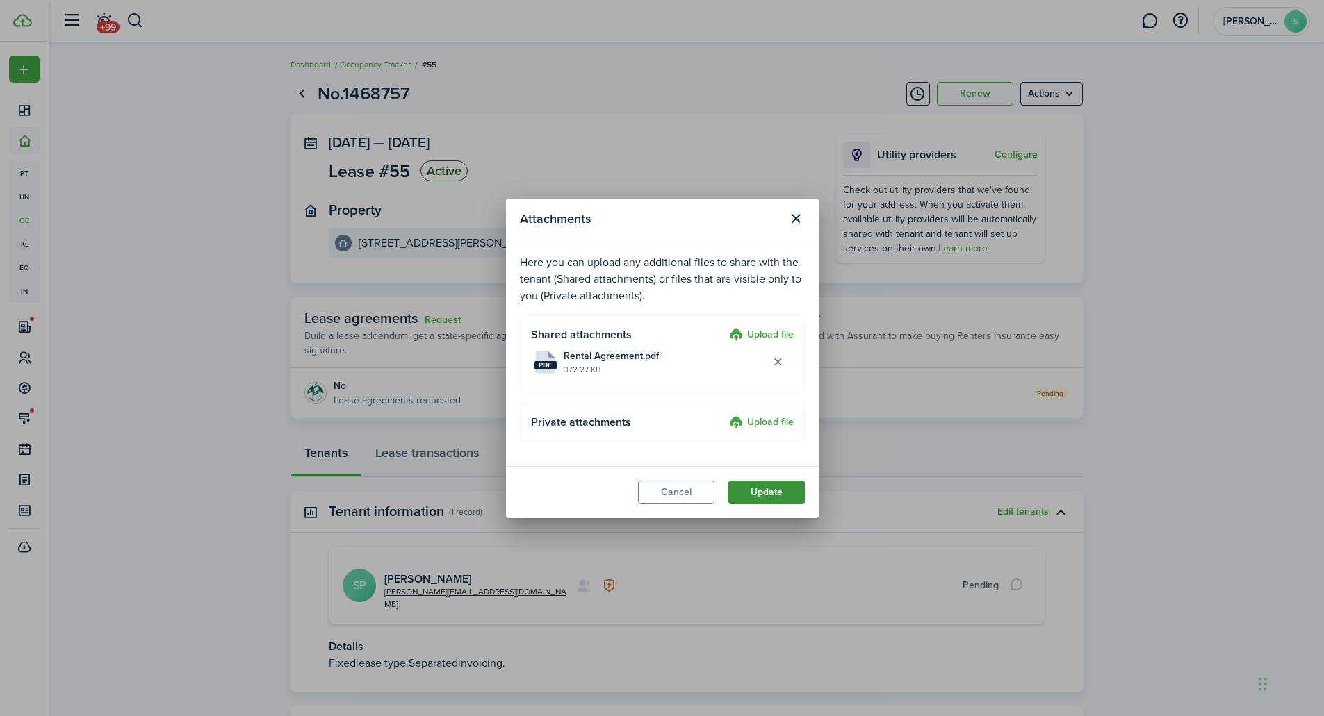
click at [778, 493] on button "Update" at bounding box center [766, 493] width 76 height 24
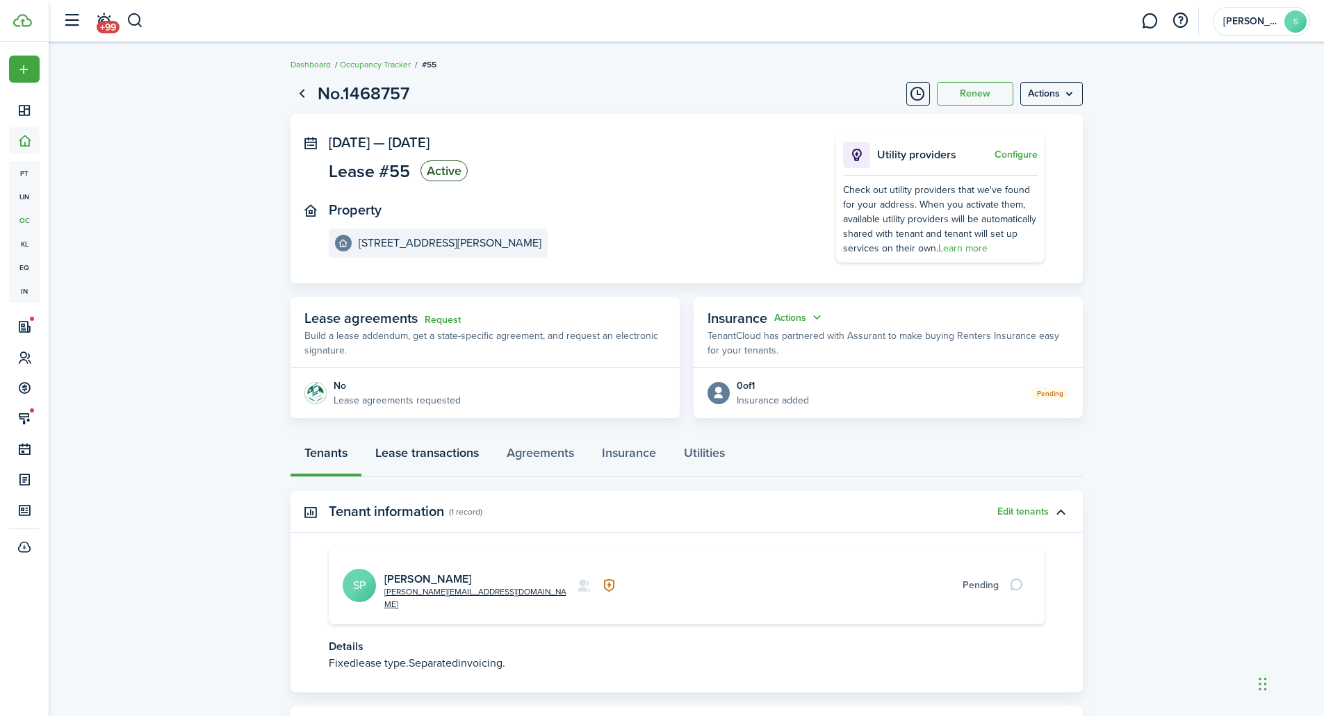
click at [432, 454] on link "Lease transactions" at bounding box center [426, 457] width 131 height 42
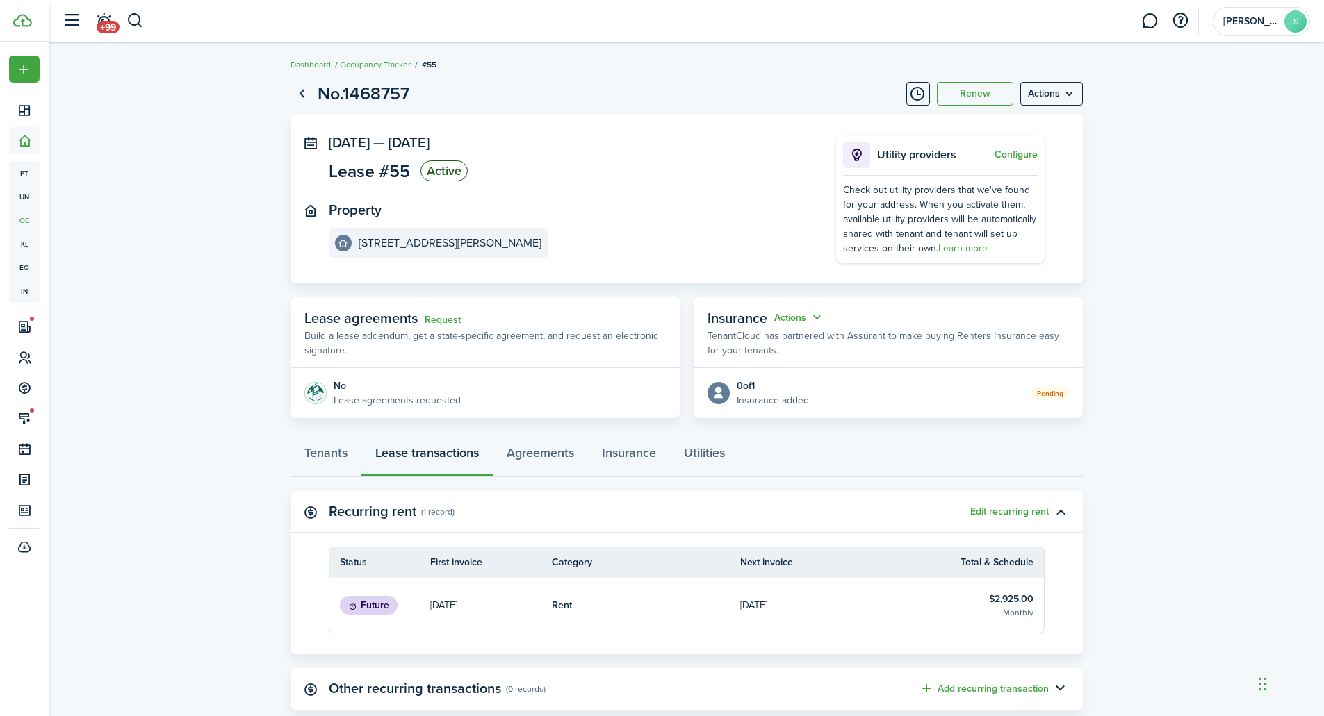
scroll to position [88, 0]
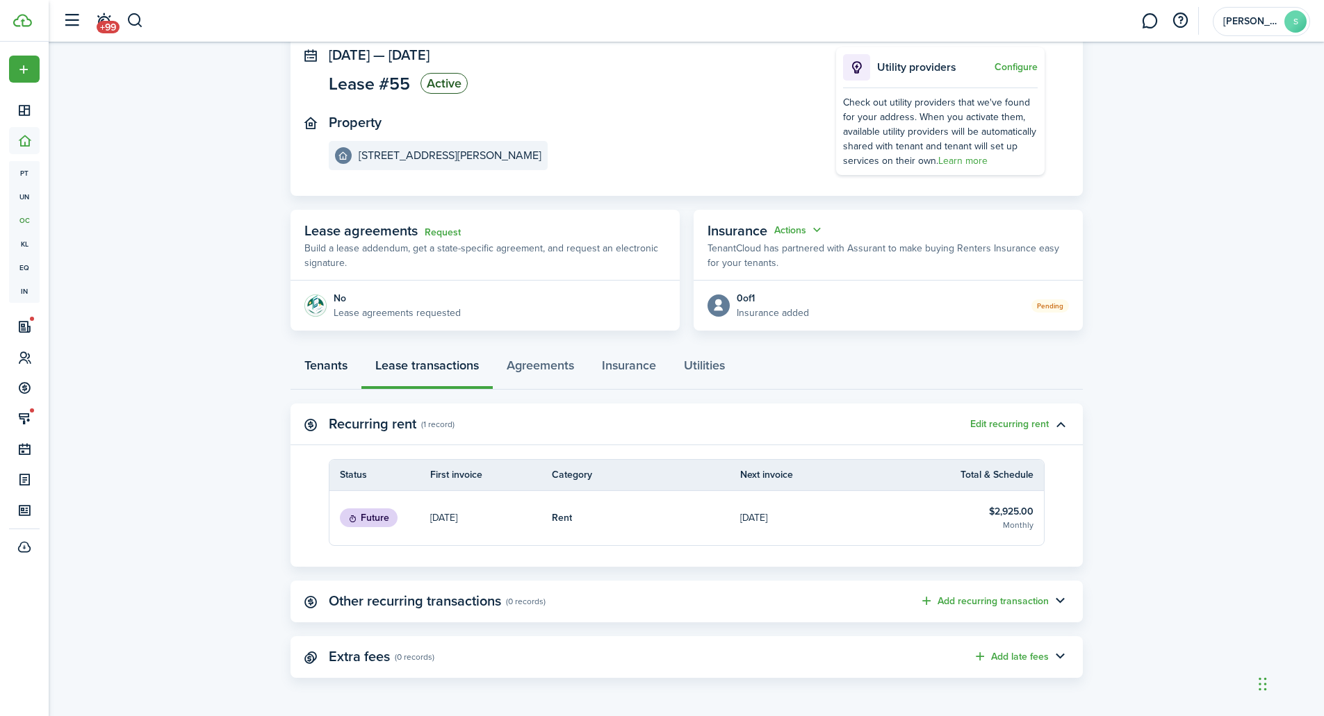
click at [320, 361] on link "Tenants" at bounding box center [325, 369] width 71 height 42
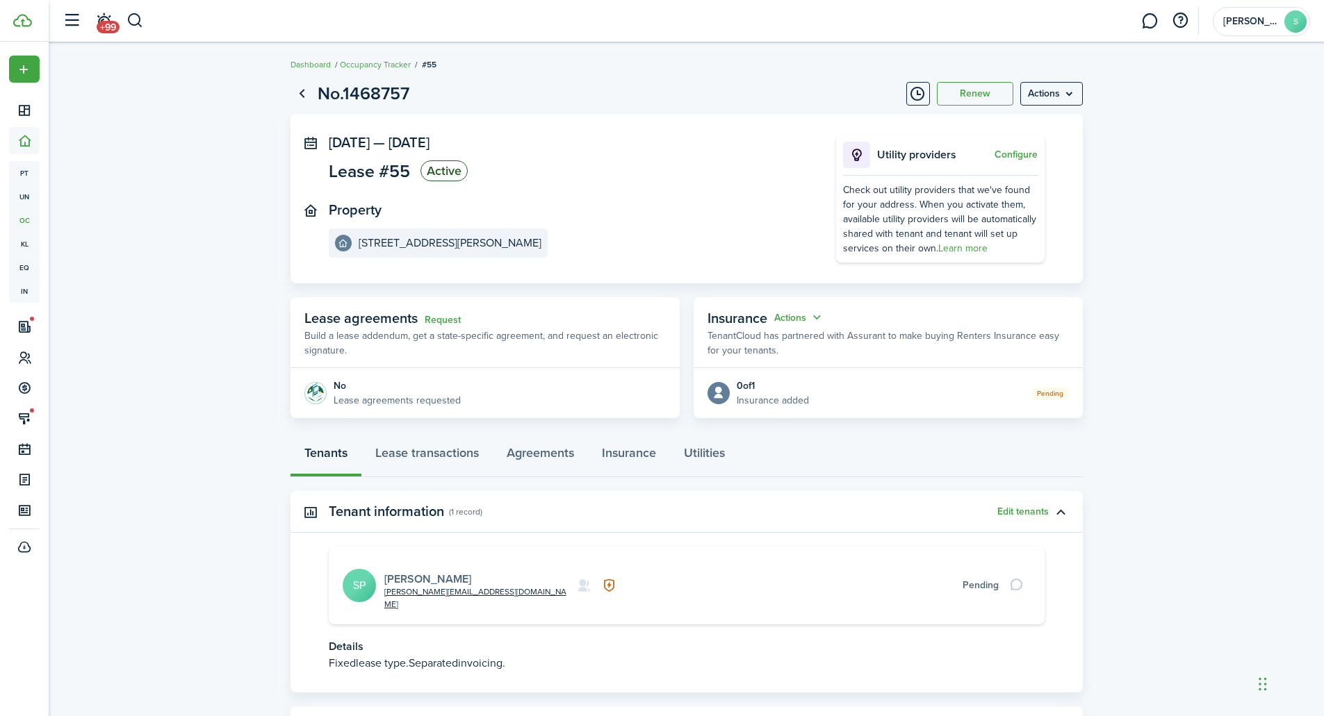
click at [425, 571] on link "[PERSON_NAME]" at bounding box center [427, 579] width 87 height 16
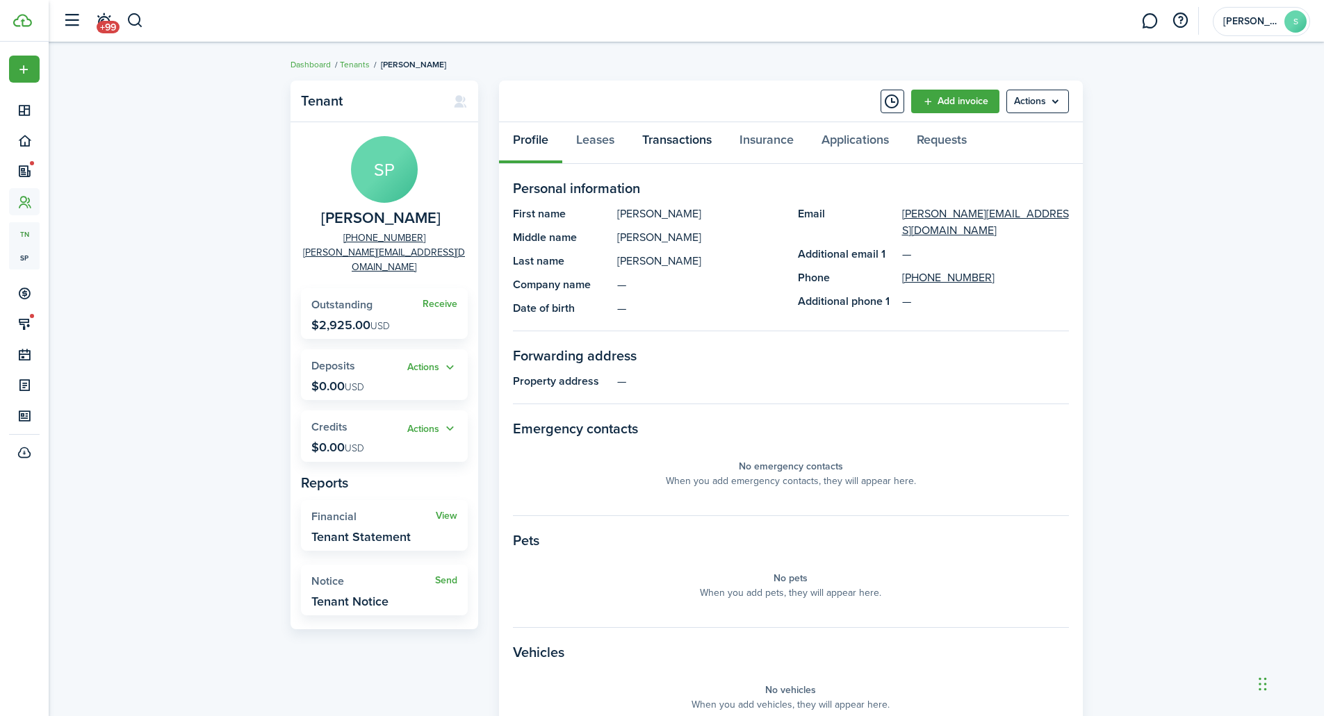
click at [684, 151] on link "Transactions" at bounding box center [676, 143] width 97 height 42
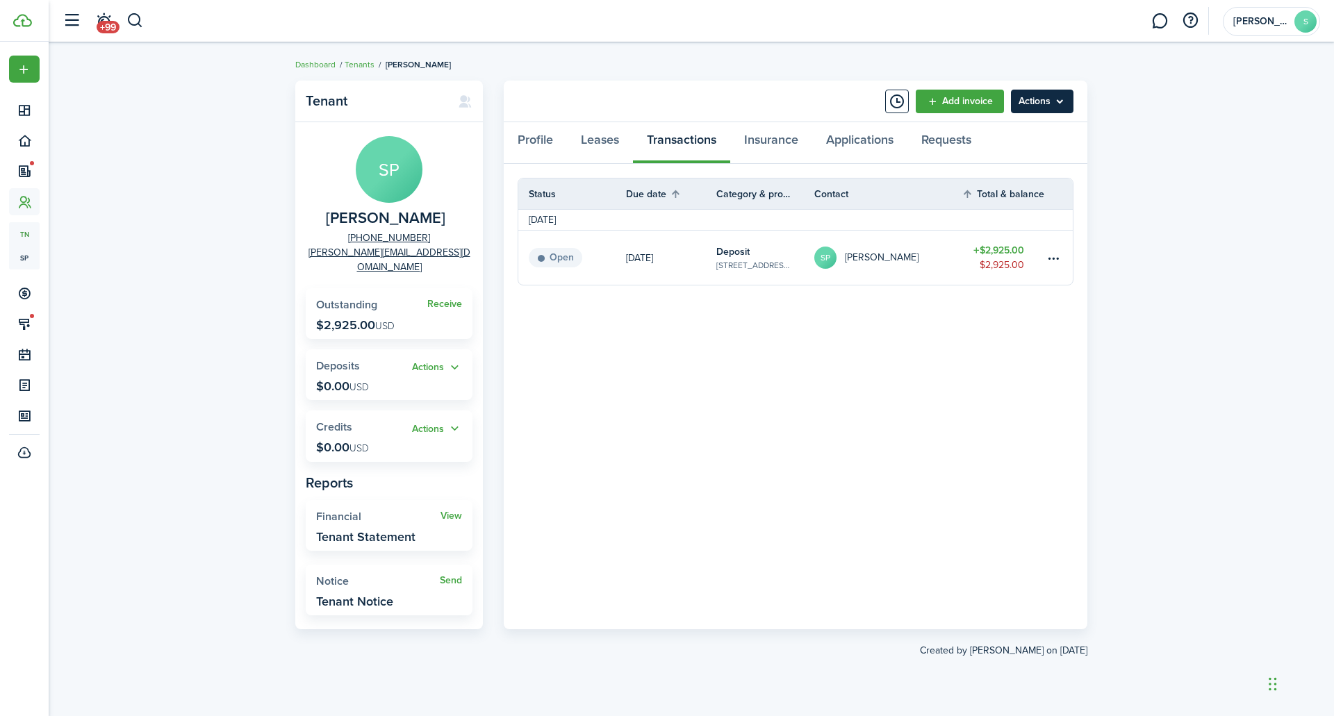
click at [1058, 97] on menu-btn "Actions" at bounding box center [1042, 102] width 63 height 24
click at [1053, 254] on table-menu-btn-icon at bounding box center [1054, 257] width 17 height 17
click at [1053, 254] on table-menu-btn-icon "Open menu" at bounding box center [1054, 257] width 17 height 17
click at [1069, 104] on menu-btn "Actions" at bounding box center [1042, 102] width 63 height 24
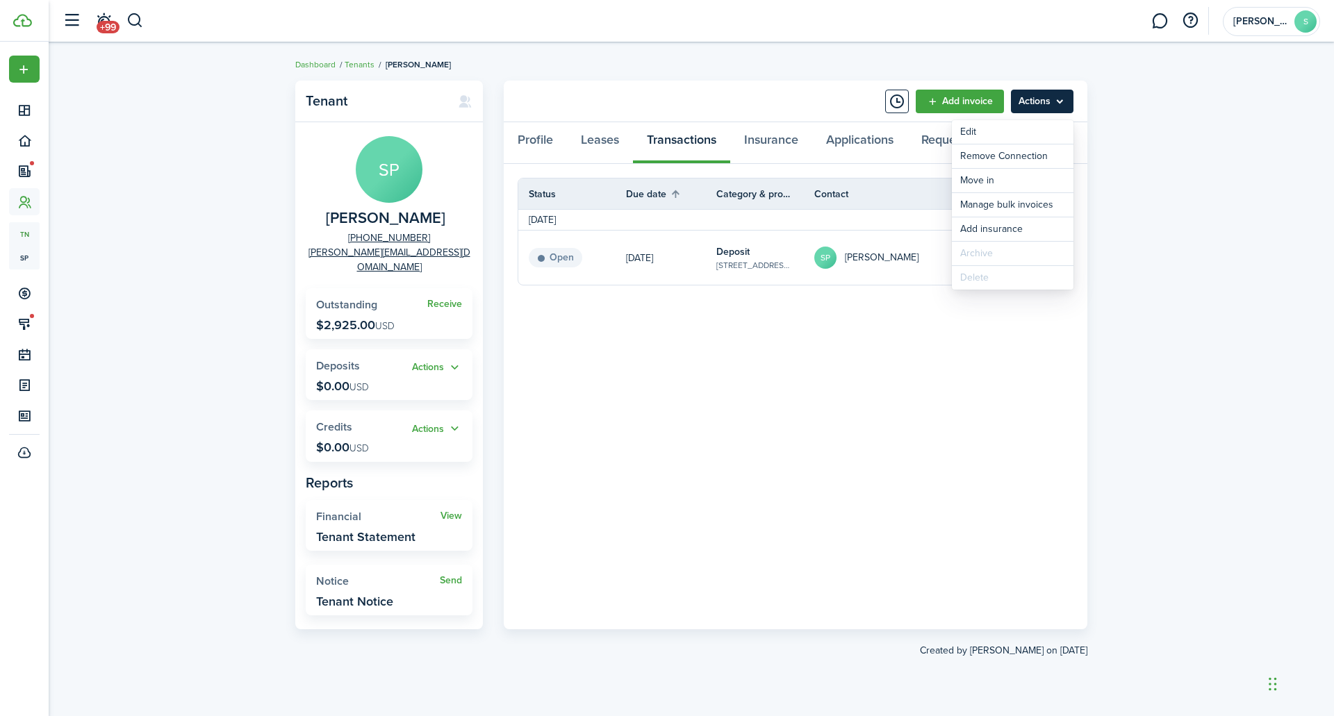
click at [1068, 107] on menu-btn "Actions" at bounding box center [1042, 102] width 63 height 24
click at [588, 134] on link "Leases" at bounding box center [600, 143] width 66 height 42
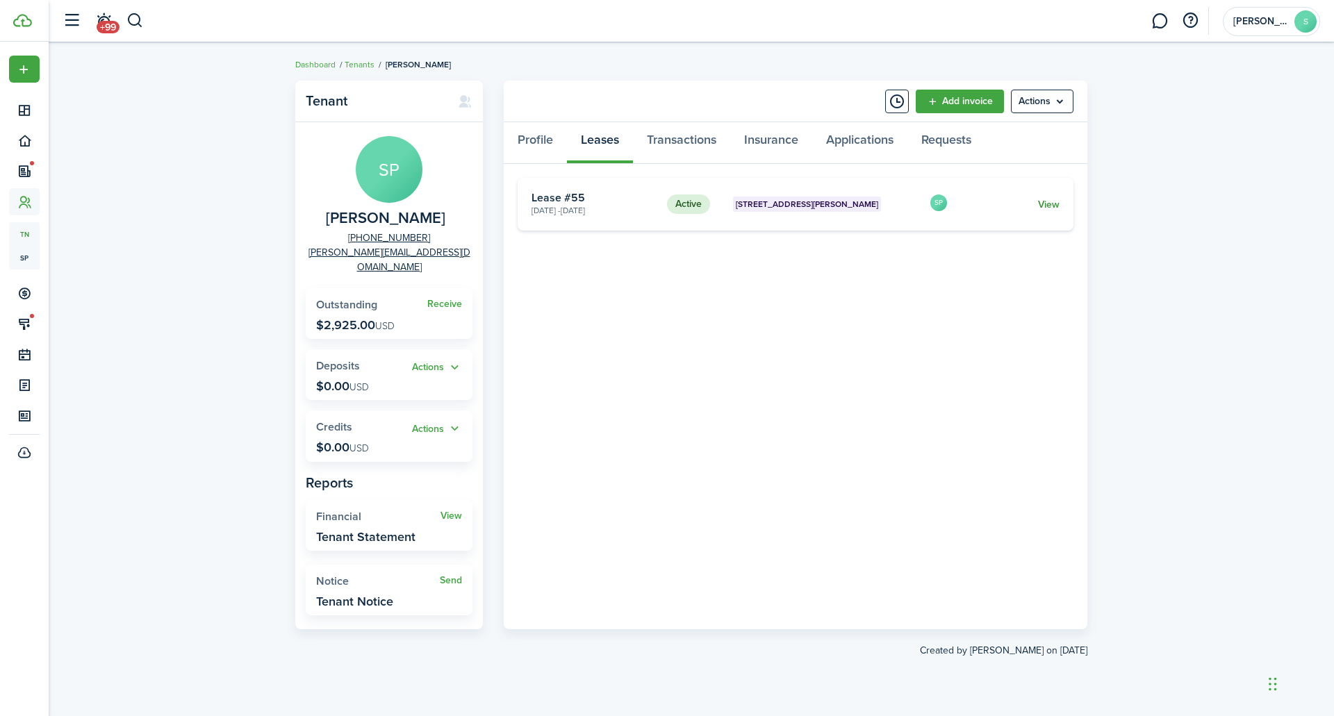
click at [1053, 208] on link "View" at bounding box center [1049, 204] width 22 height 15
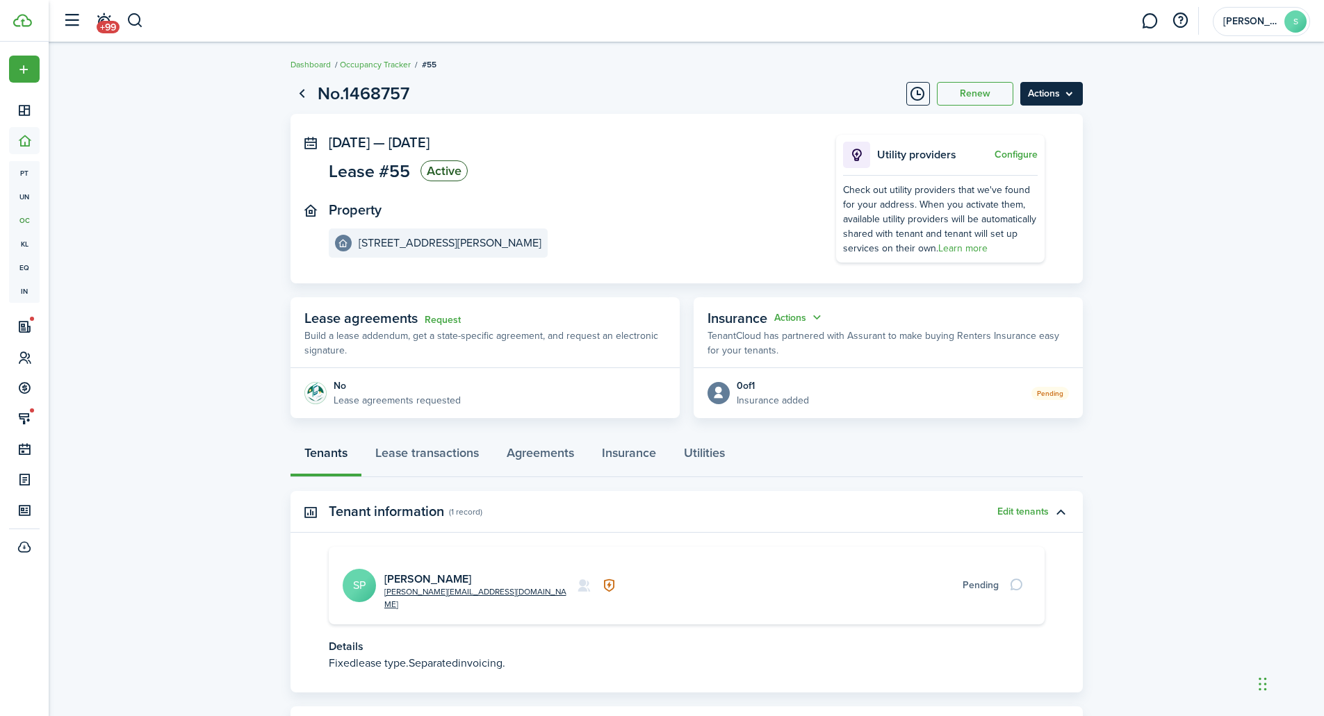
click at [1060, 97] on menu-btn "Actions" at bounding box center [1051, 94] width 63 height 24
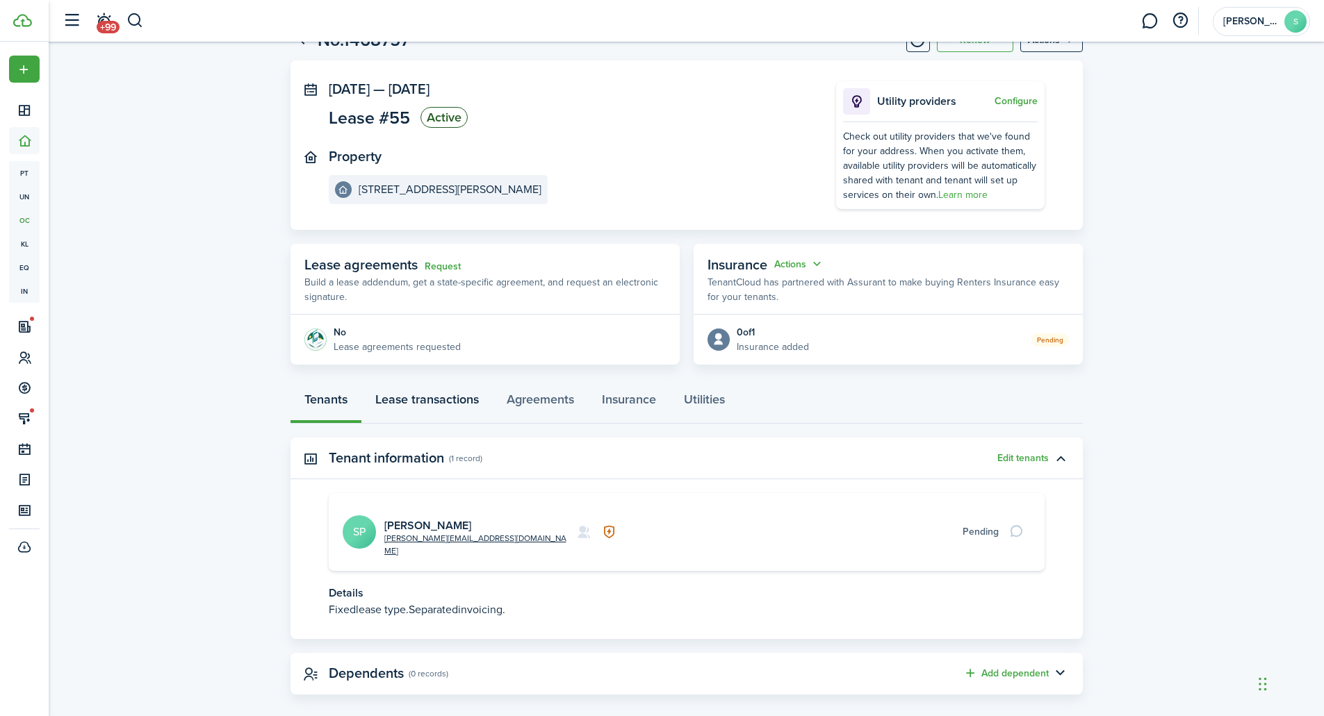
click at [432, 401] on link "Lease transactions" at bounding box center [426, 403] width 131 height 42
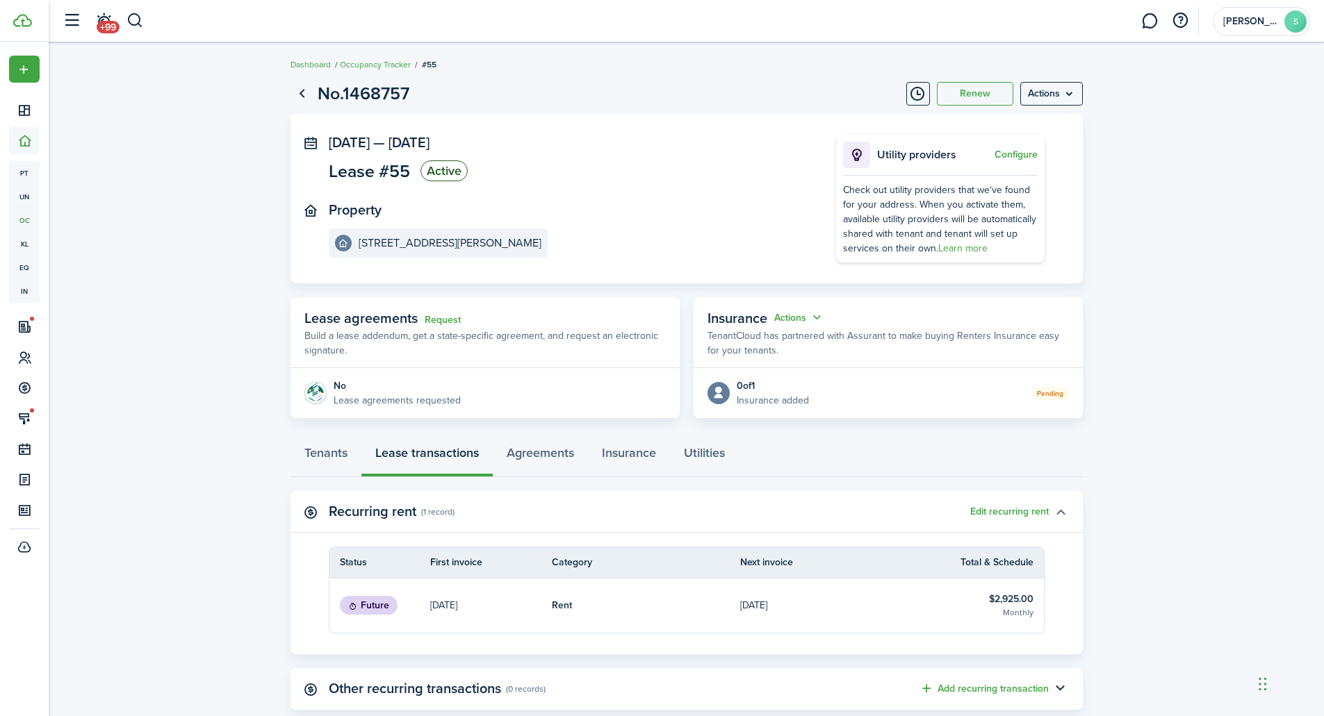
click at [1051, 511] on button "button" at bounding box center [1061, 512] width 24 height 24
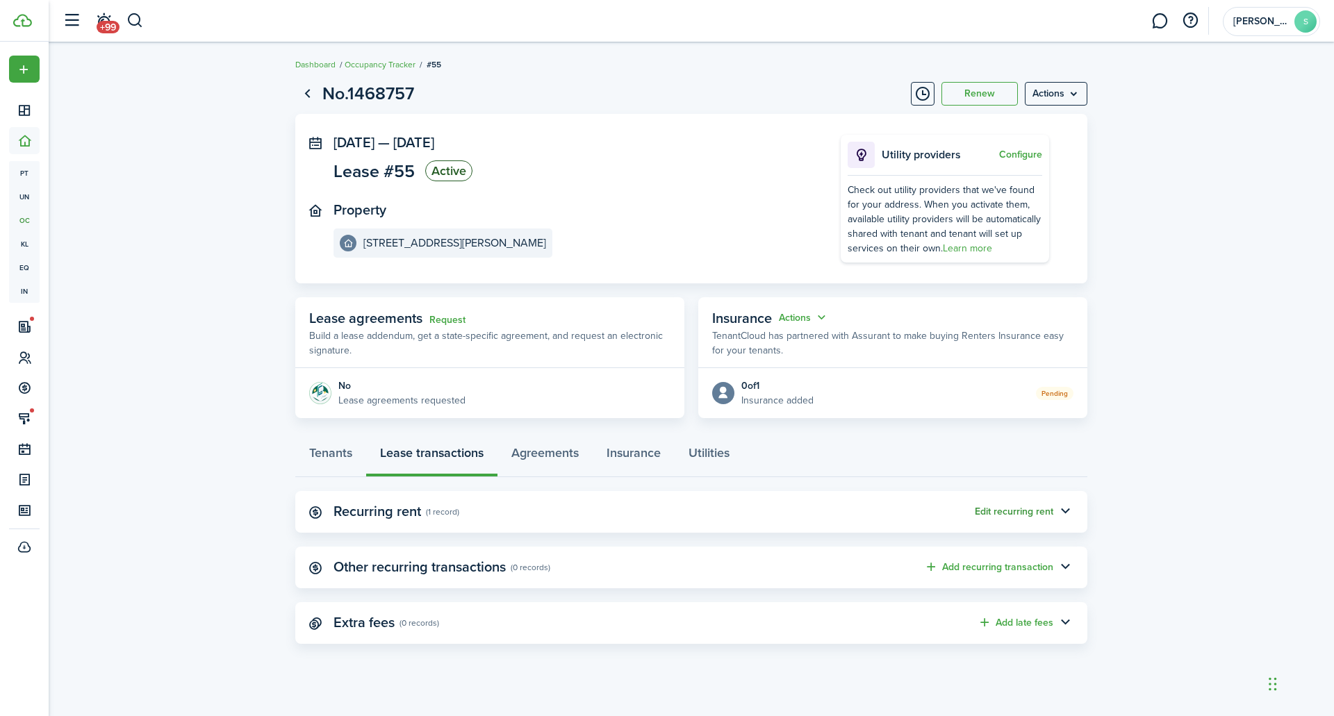
click at [1051, 511] on button "Edit recurring rent" at bounding box center [1014, 512] width 79 height 11
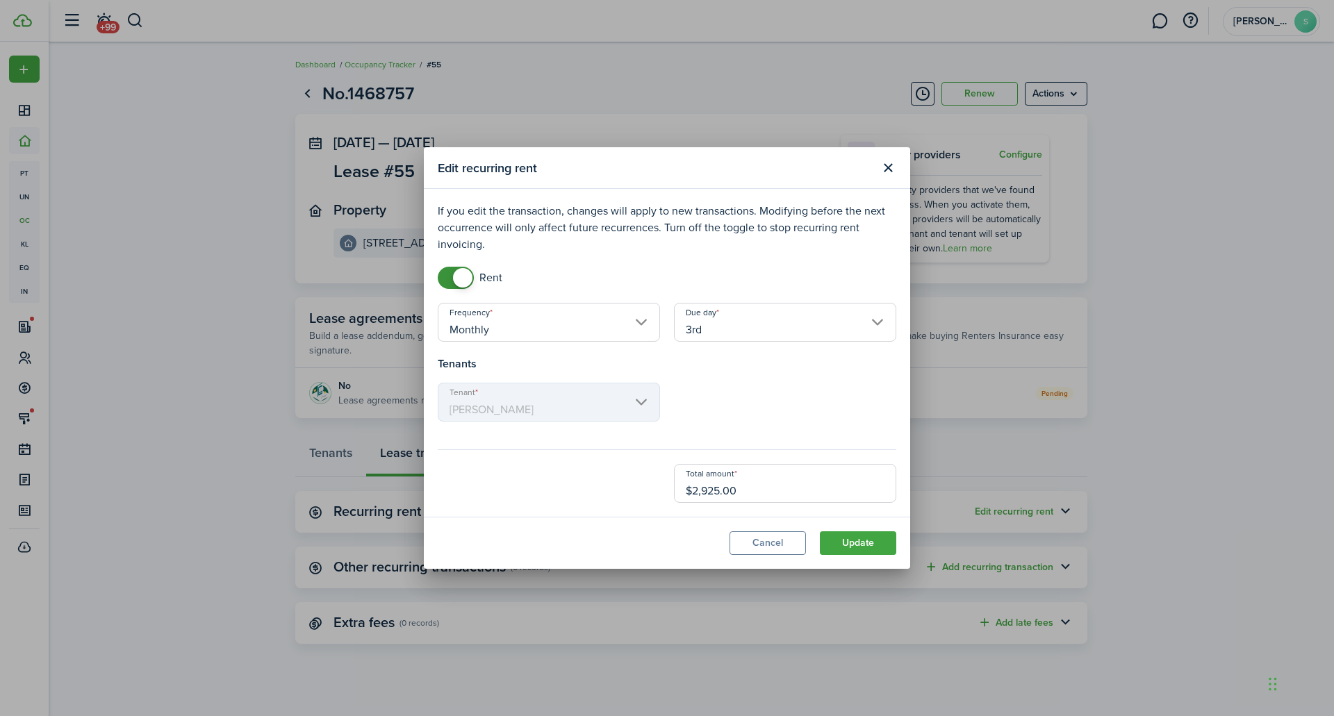
click at [878, 327] on input "3rd" at bounding box center [785, 322] width 222 height 39
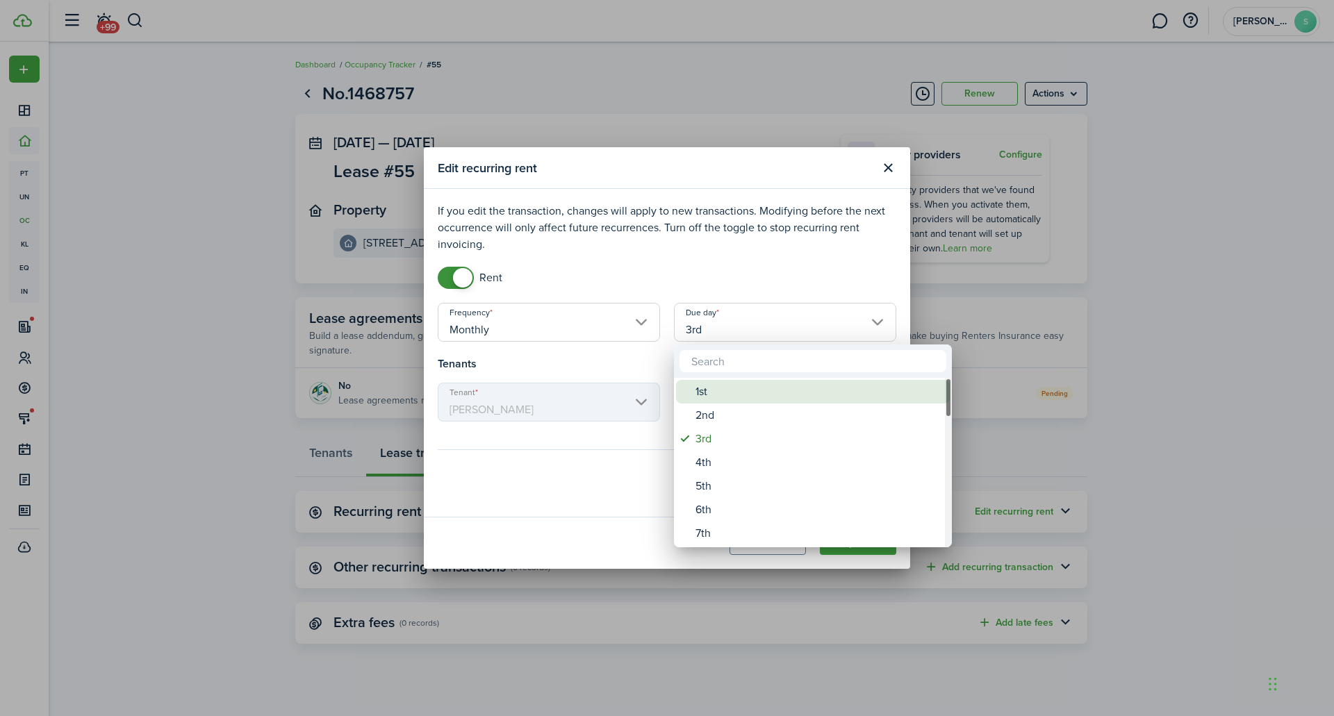
click at [743, 393] on div "1st" at bounding box center [819, 392] width 246 height 24
type input "1st"
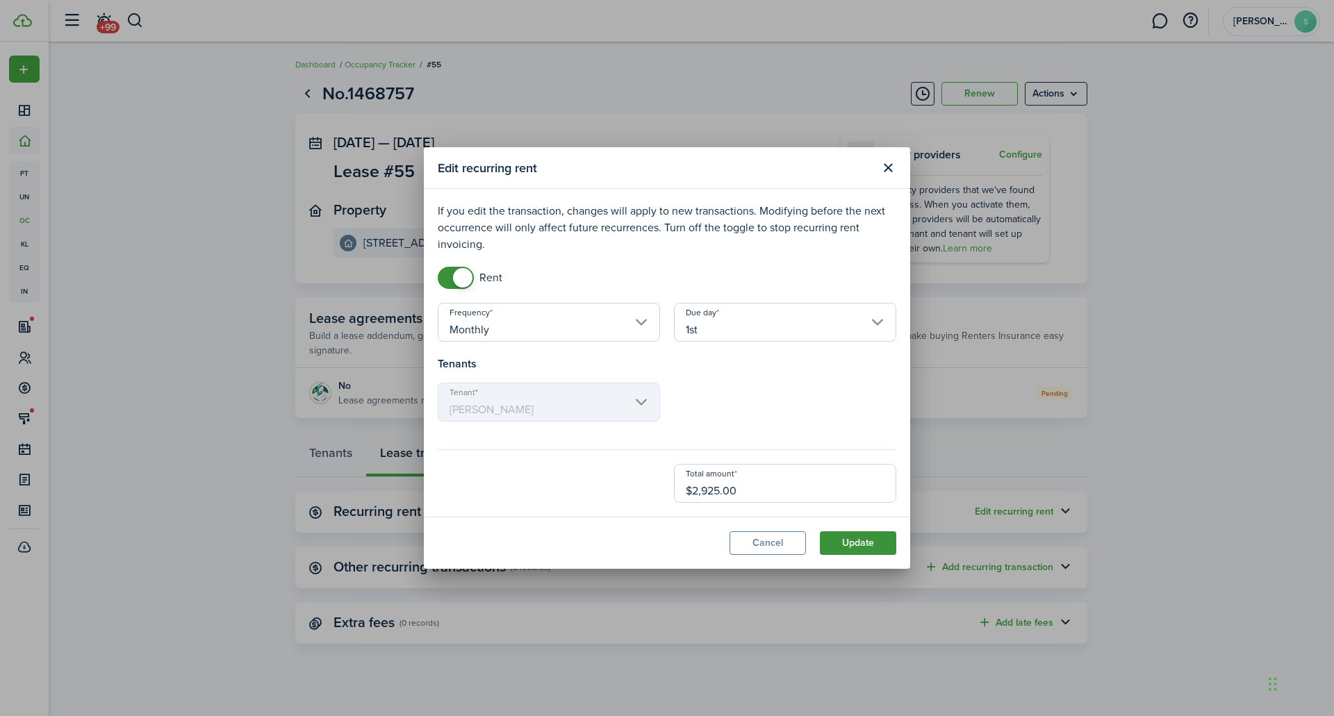
click at [846, 542] on button "Update" at bounding box center [858, 544] width 76 height 24
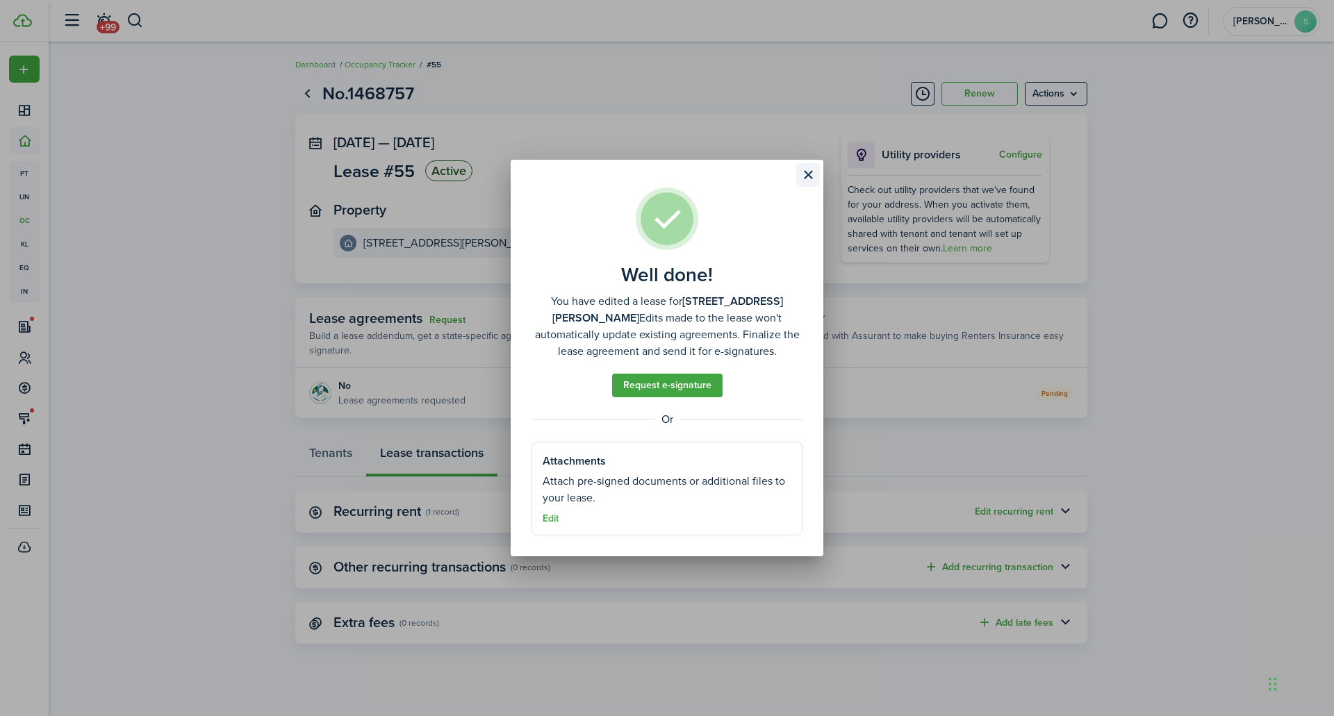
click at [807, 171] on button "Close modal" at bounding box center [808, 175] width 24 height 24
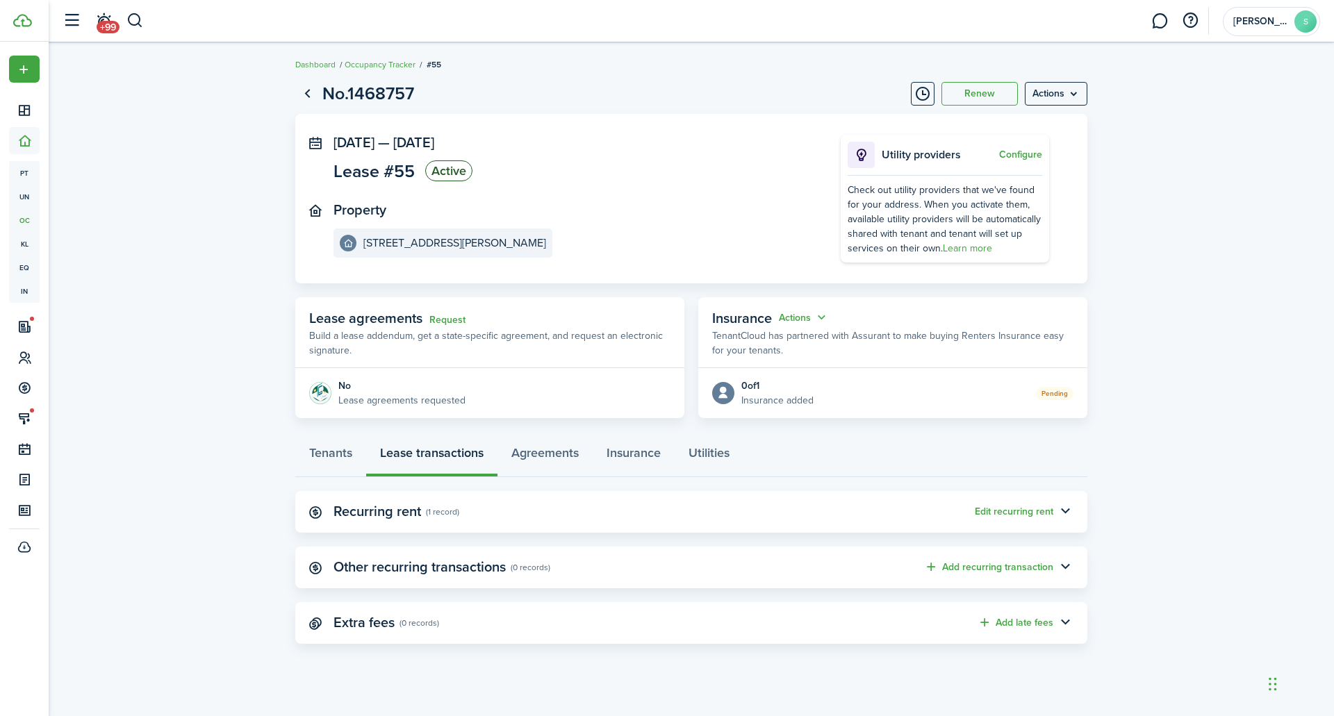
click at [634, 516] on panel-main-header "Recurring rent (1 record) Edit recurring rent" at bounding box center [691, 512] width 792 height 42
click at [1064, 515] on button "button" at bounding box center [1065, 512] width 24 height 24
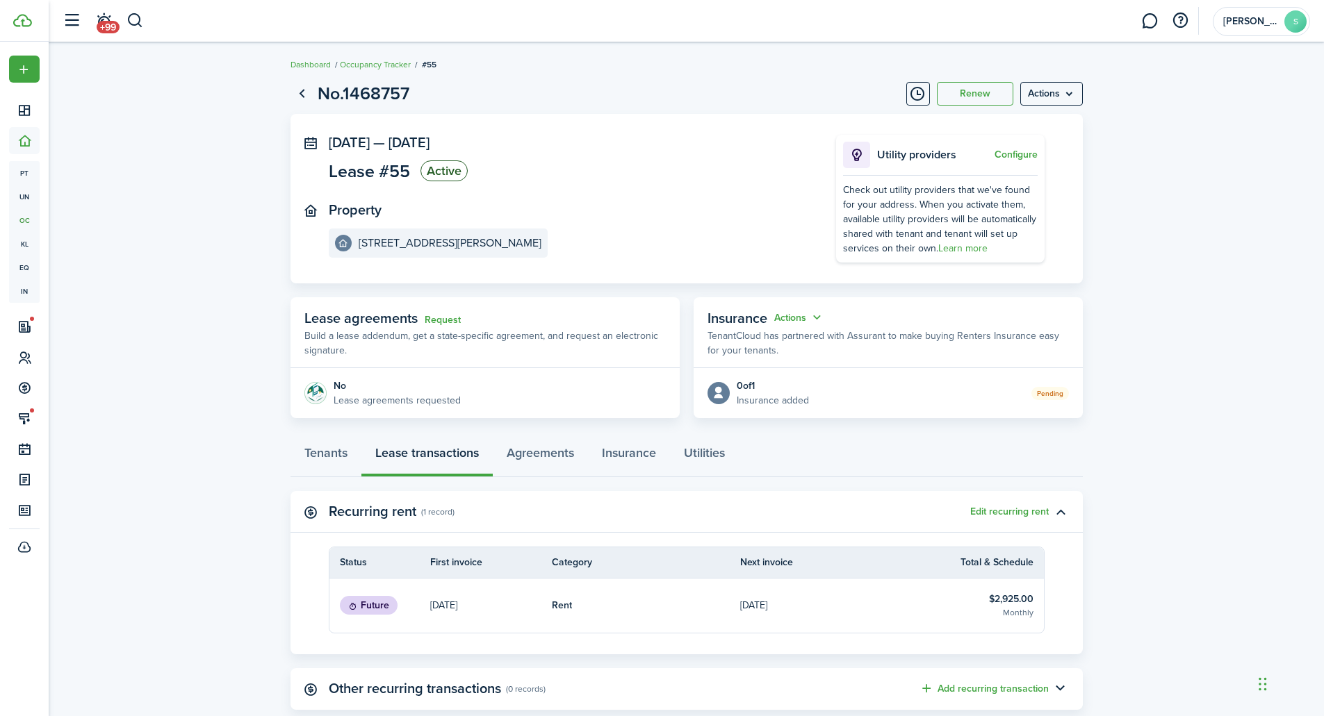
scroll to position [88, 0]
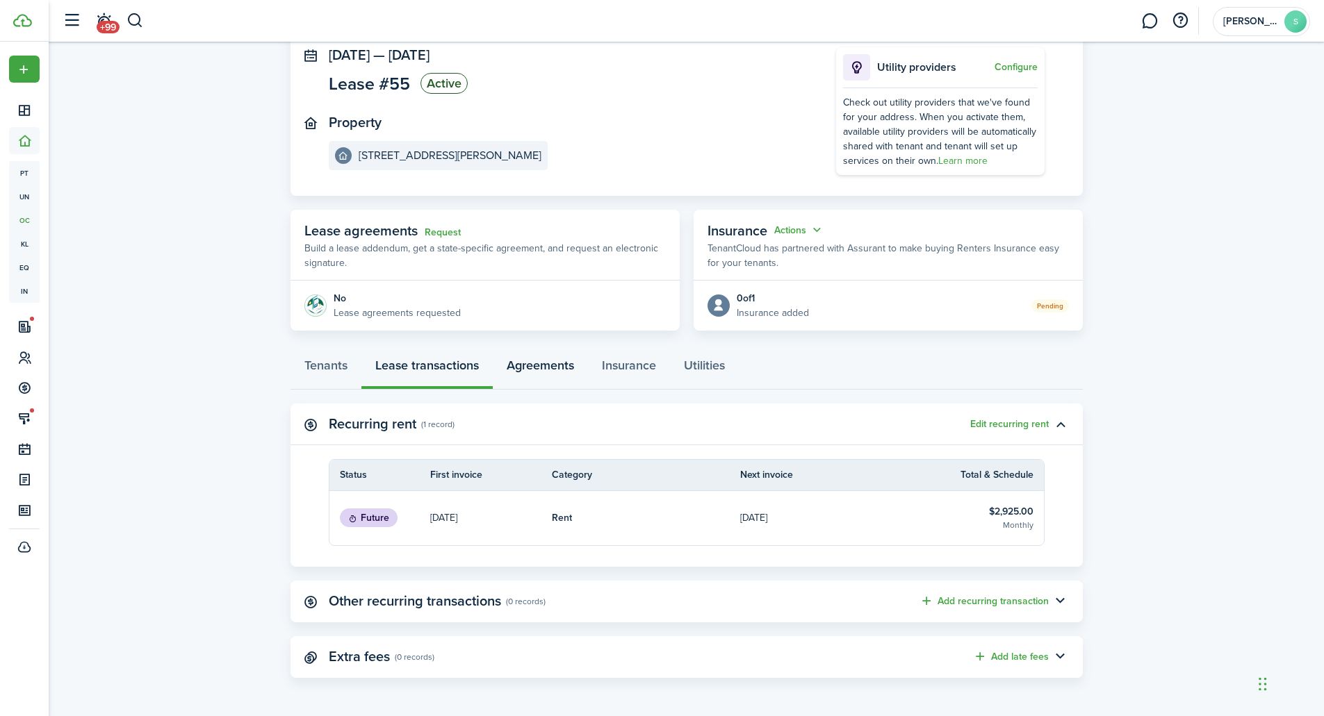
click at [548, 373] on link "Agreements" at bounding box center [540, 369] width 95 height 42
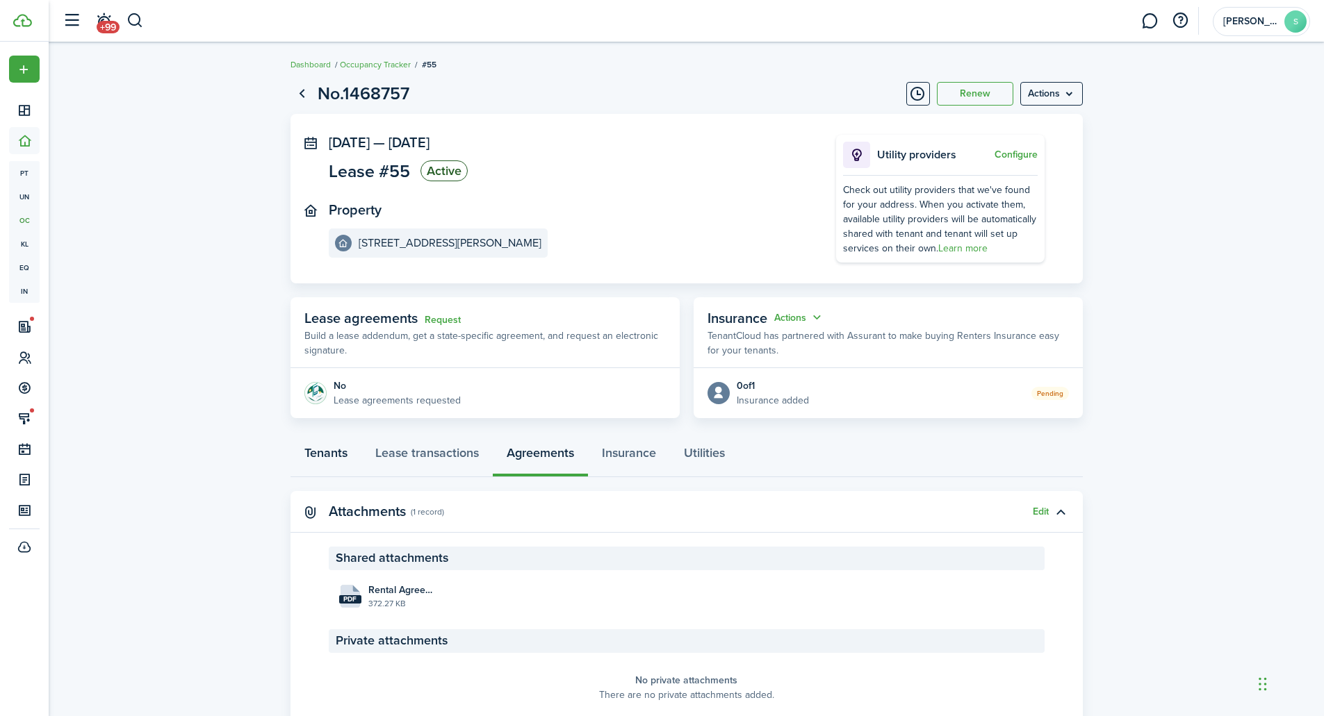
click at [338, 452] on link "Tenants" at bounding box center [325, 457] width 71 height 42
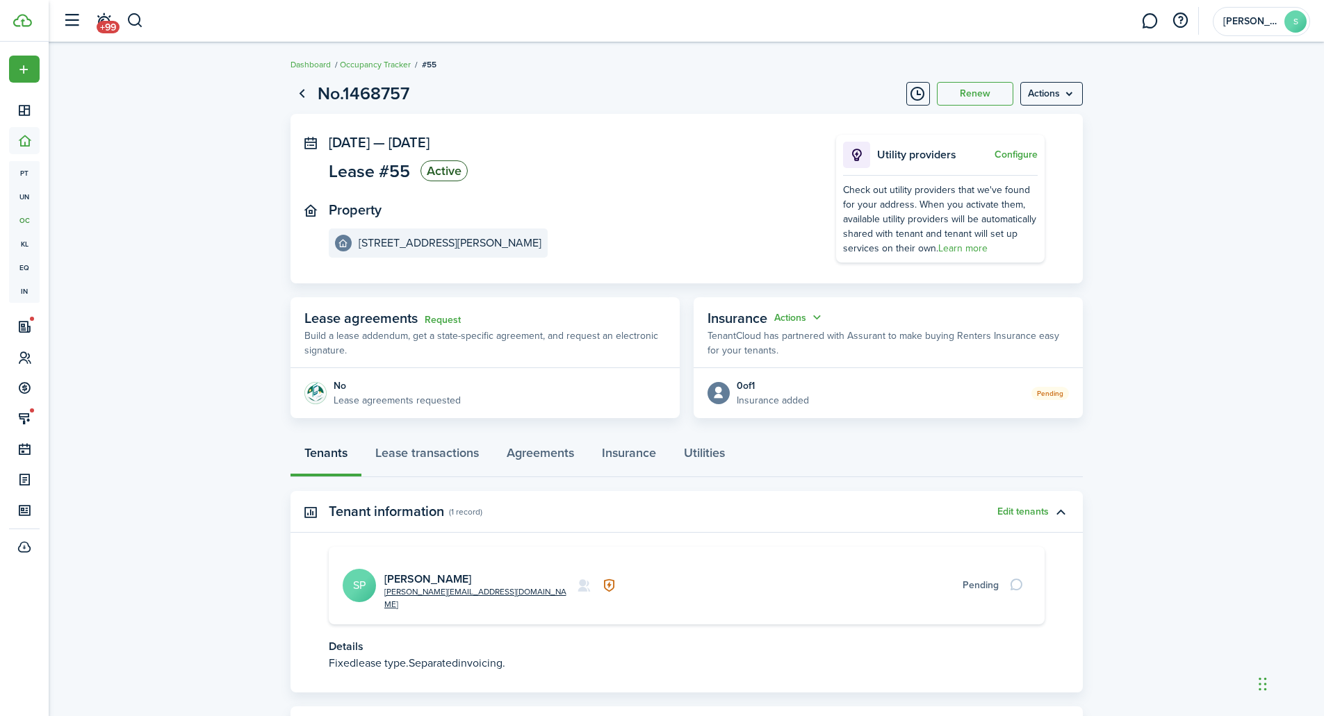
scroll to position [54, 0]
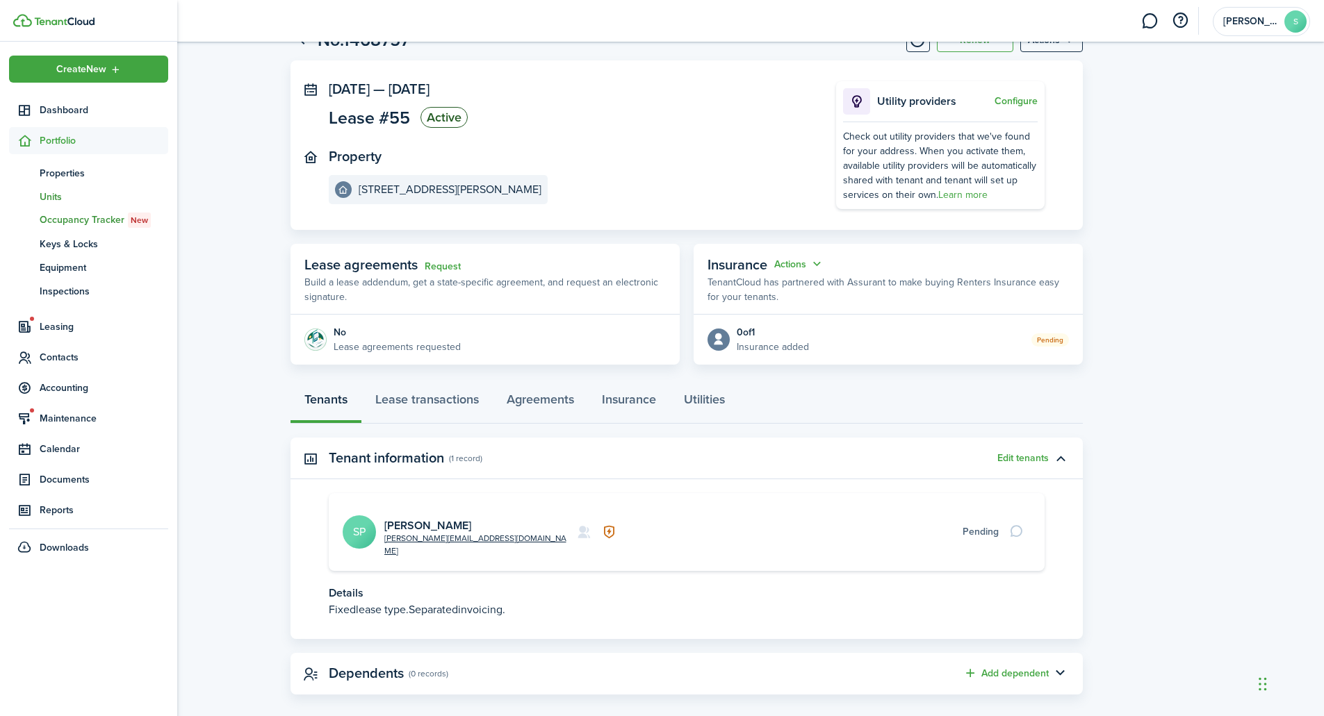
click at [51, 197] on span "Units" at bounding box center [104, 197] width 129 height 15
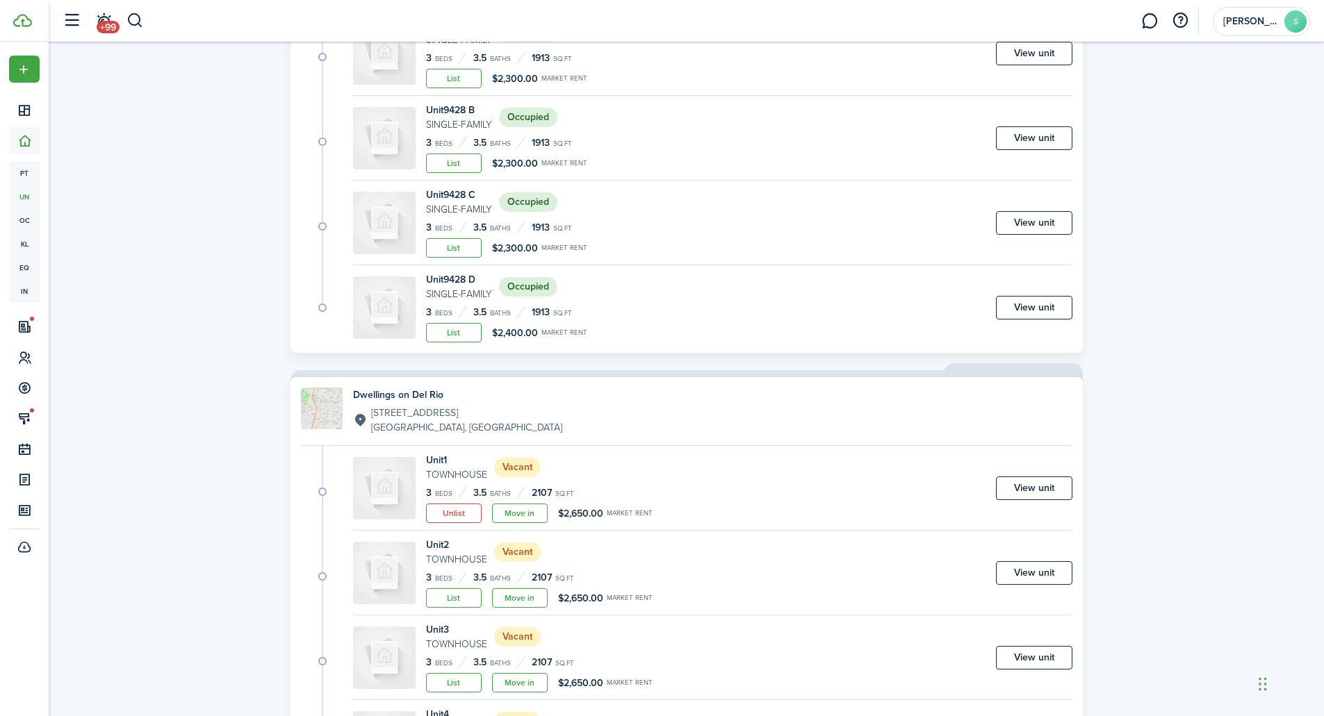
scroll to position [225, 0]
click at [395, 392] on h4 "Dwellings on Del Rio" at bounding box center [457, 393] width 209 height 15
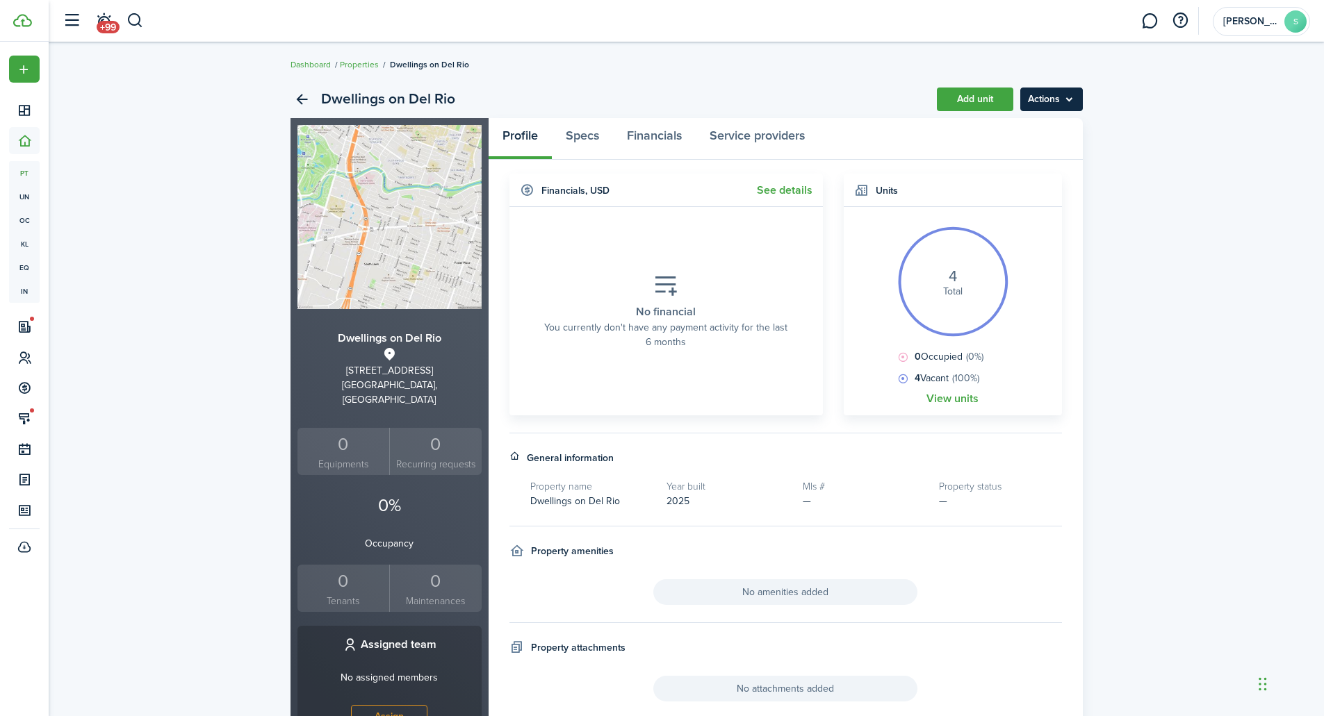
click at [1074, 101] on menu-btn "Actions" at bounding box center [1051, 100] width 63 height 24
click at [1010, 129] on link "Edit property" at bounding box center [1022, 130] width 122 height 24
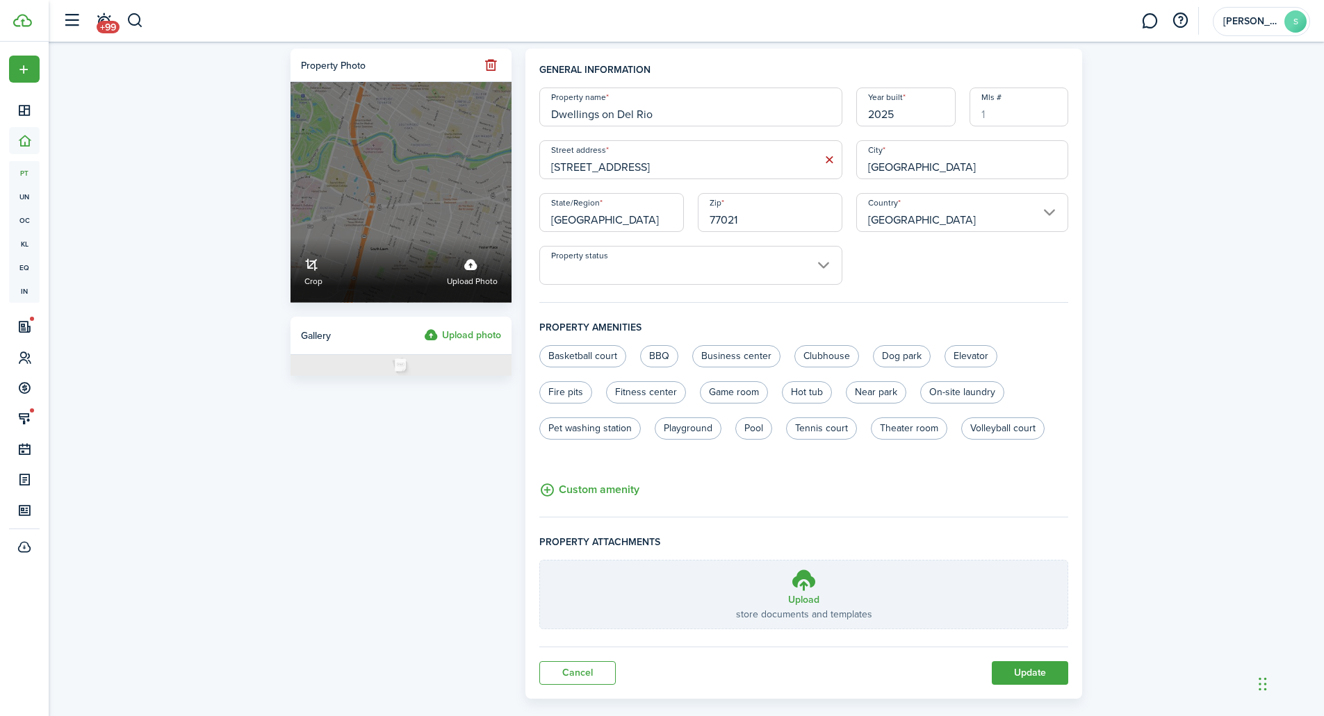
click at [430, 213] on label "Crop Upload photo" at bounding box center [400, 192] width 221 height 221
click at [290, 238] on input "Crop Upload photo" at bounding box center [290, 238] width 0 height 0
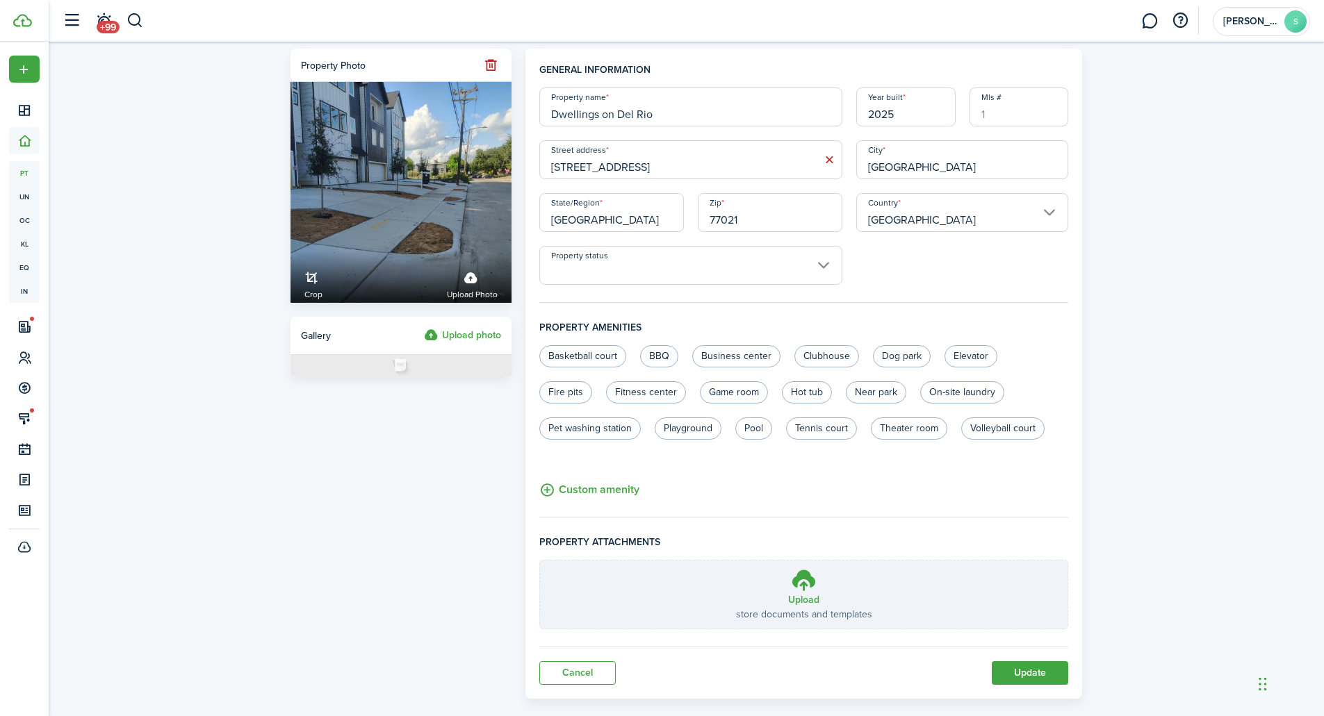
click at [805, 274] on input "Property status" at bounding box center [690, 265] width 303 height 39
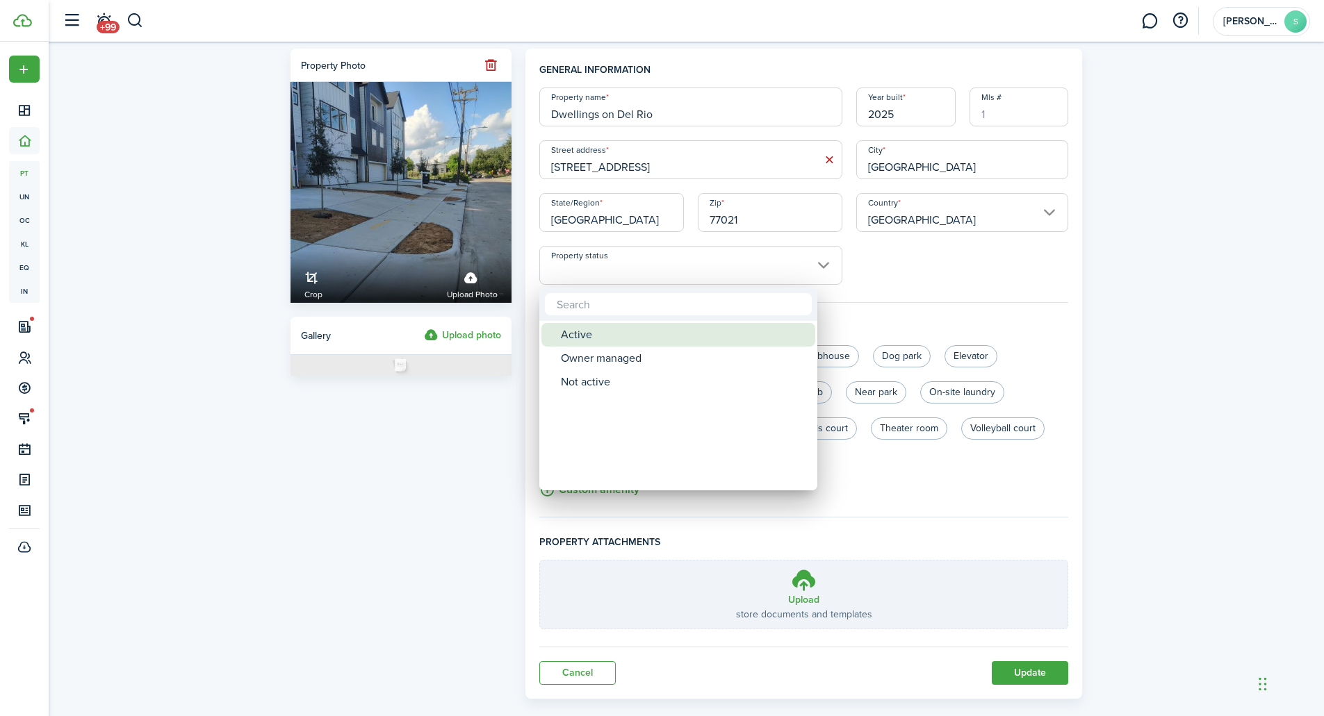
click at [671, 329] on div "Active" at bounding box center [684, 335] width 246 height 24
type input "Active"
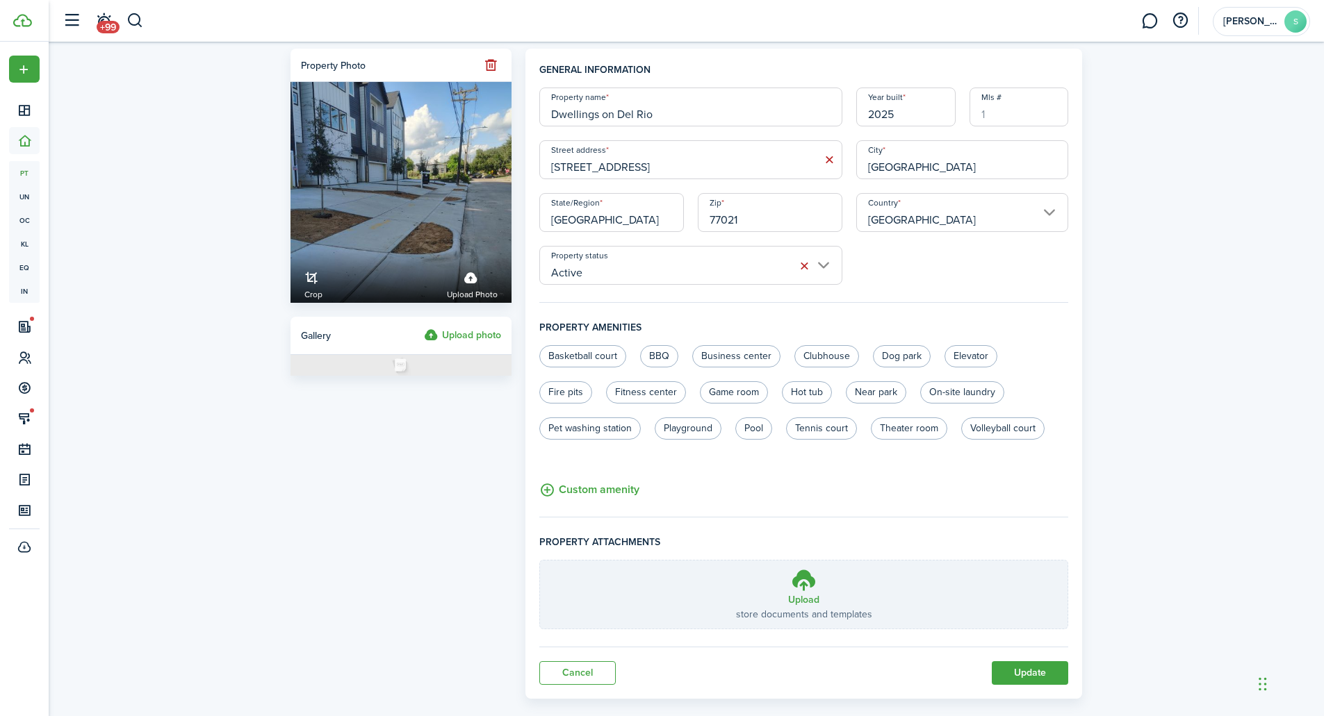
scroll to position [21, 0]
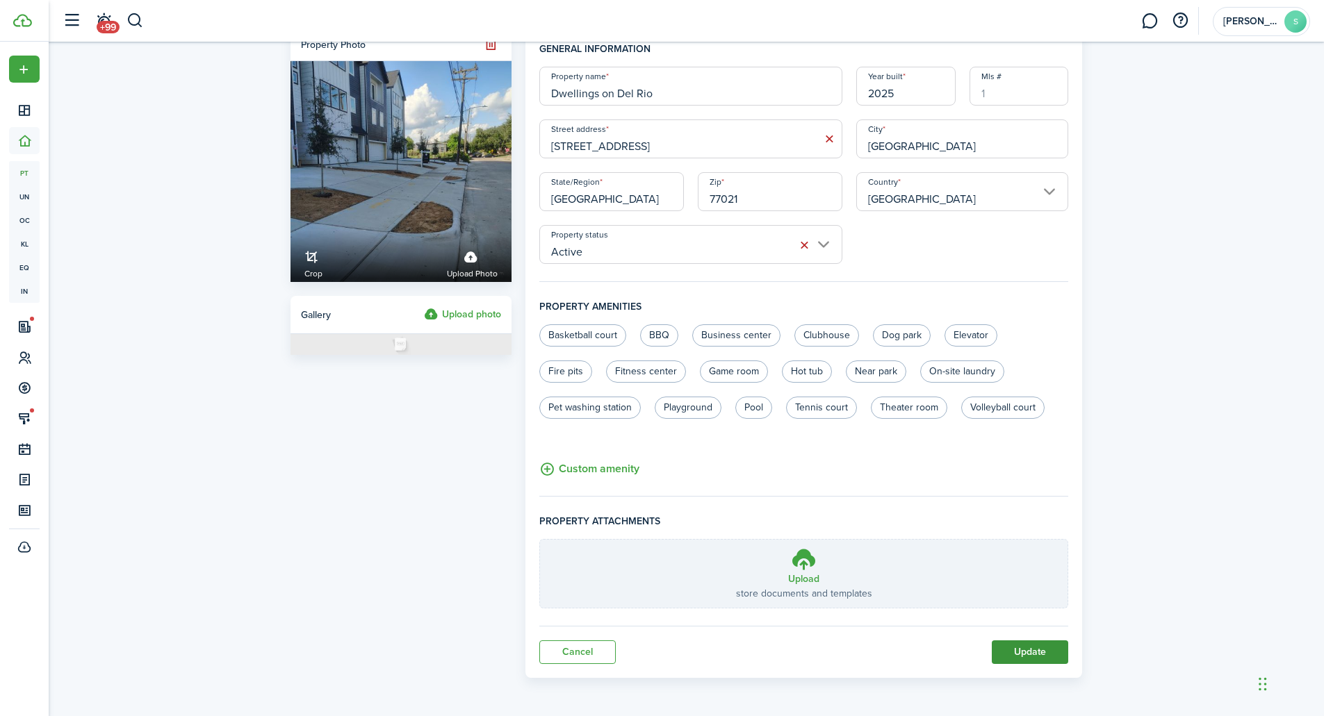
click at [1028, 649] on button "Update" at bounding box center [1030, 653] width 76 height 24
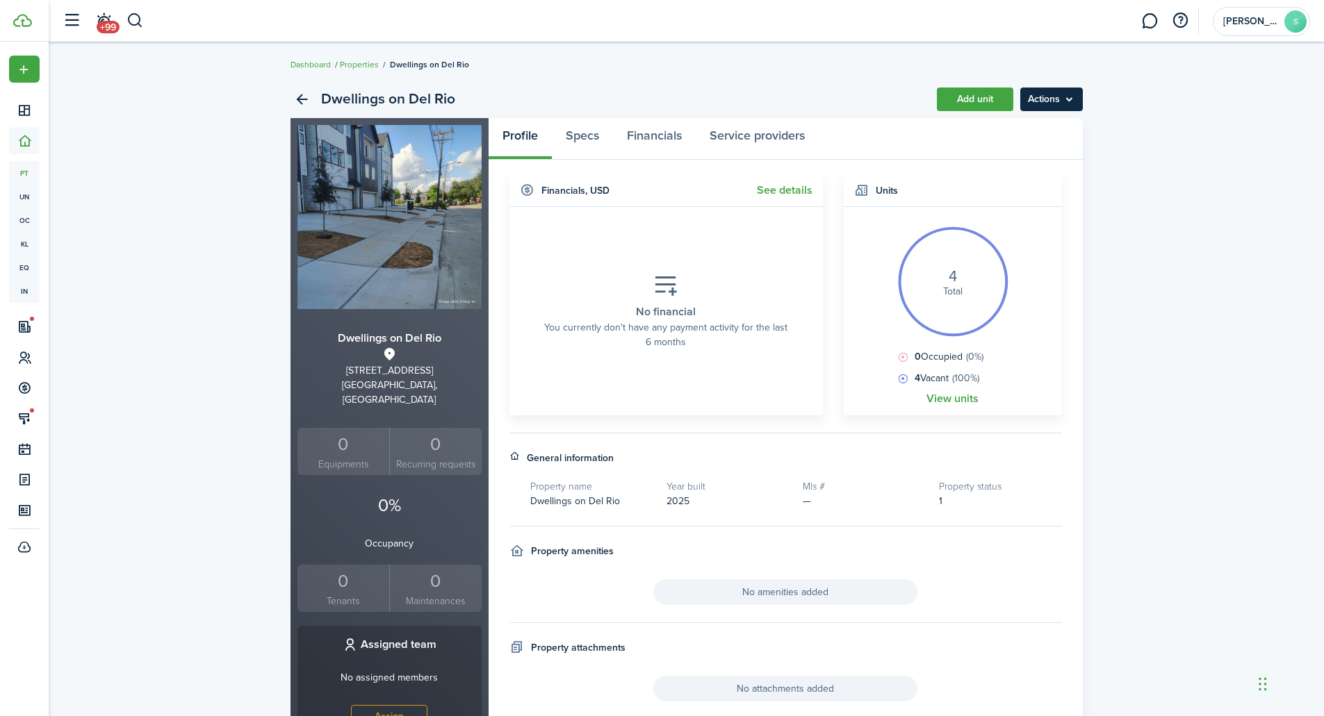
click at [1076, 92] on menu-btn "Actions" at bounding box center [1051, 100] width 63 height 24
click at [589, 139] on link "Specs" at bounding box center [582, 139] width 61 height 42
